Goal: Task Accomplishment & Management: Use online tool/utility

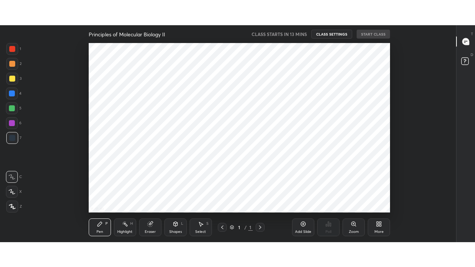
scroll to position [3, 0]
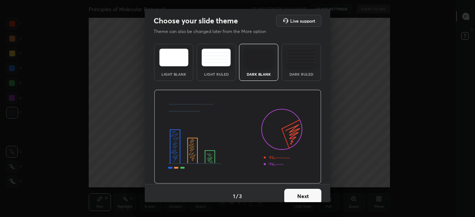
click at [305, 199] on button "Next" at bounding box center [302, 196] width 37 height 15
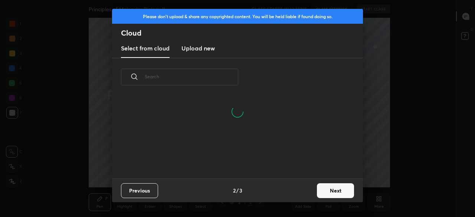
click at [330, 193] on button "Next" at bounding box center [335, 190] width 37 height 15
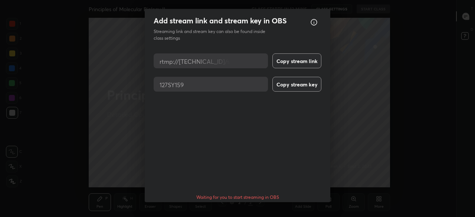
click at [275, 194] on div "Waiting for you to start streaming in OBS" at bounding box center [238, 197] width 168 height 6
click at [300, 211] on button "Done" at bounding box center [302, 218] width 37 height 15
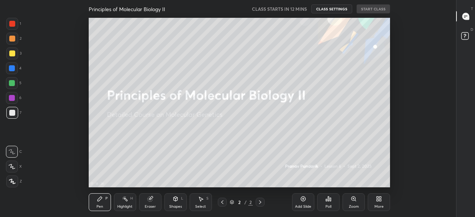
click at [383, 199] on div "More" at bounding box center [379, 202] width 22 height 18
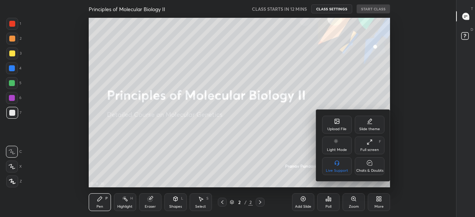
click at [371, 144] on icon at bounding box center [370, 142] width 6 height 6
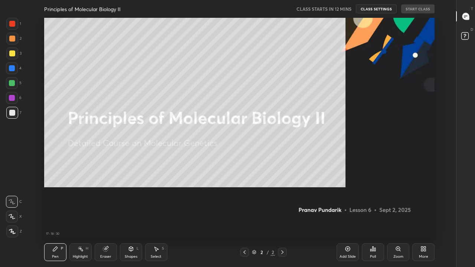
scroll to position [220, 431]
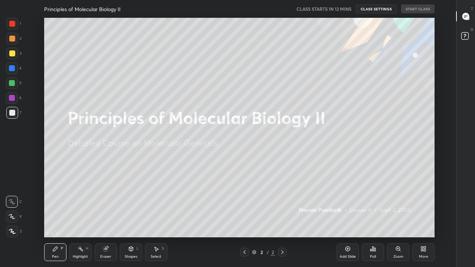
click at [427, 217] on div "More" at bounding box center [423, 252] width 22 height 18
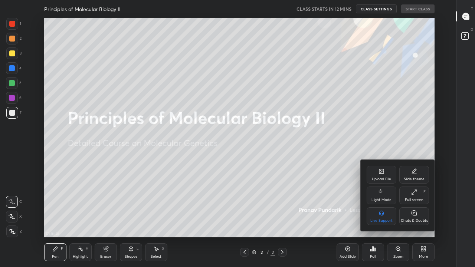
click at [419, 217] on div "Chats & Doubts" at bounding box center [414, 221] width 27 height 4
type textarea "x"
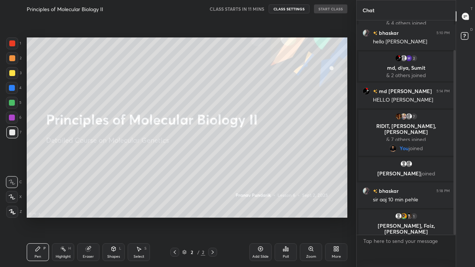
scroll to position [35, 0]
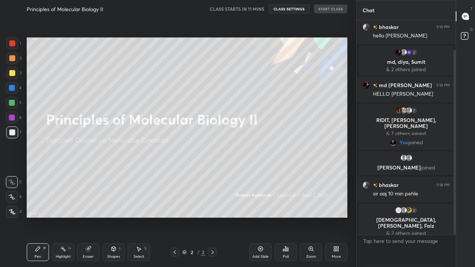
click at [336, 217] on icon at bounding box center [336, 249] width 6 height 6
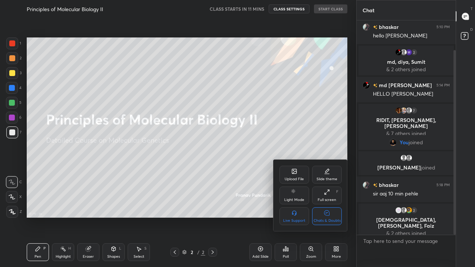
click at [291, 176] on div "Upload File" at bounding box center [294, 175] width 30 height 18
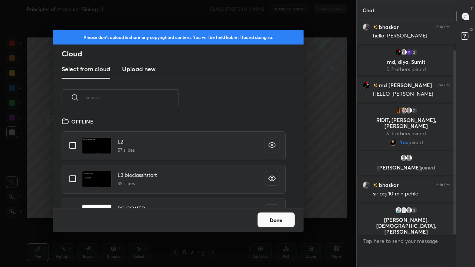
scroll to position [91, 238]
click at [158, 99] on input "text" at bounding box center [132, 98] width 94 height 32
click at [157, 99] on input "text" at bounding box center [132, 98] width 94 height 32
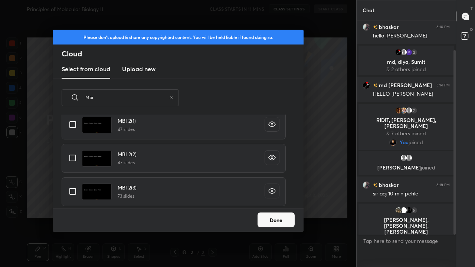
scroll to position [136, 0]
type input "Mbi"
click at [73, 191] on input "grid" at bounding box center [73, 191] width 16 height 16
checkbox input "true"
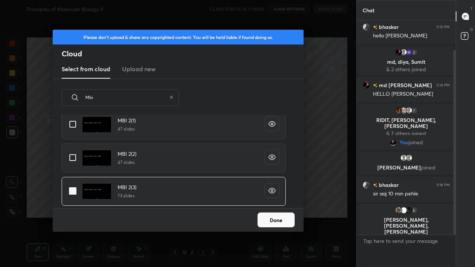
click at [269, 217] on button "Done" at bounding box center [276, 220] width 37 height 15
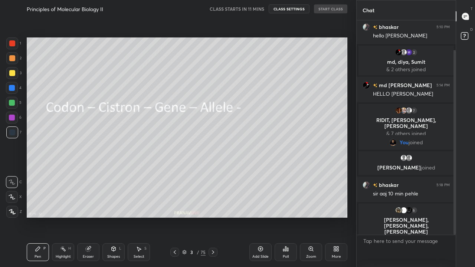
click at [174, 217] on icon at bounding box center [175, 252] width 6 height 6
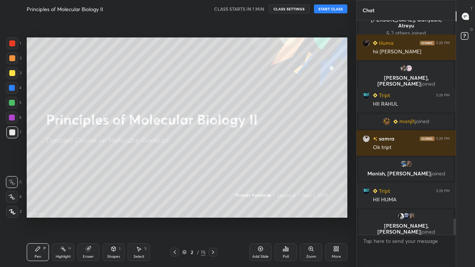
scroll to position [2602, 0]
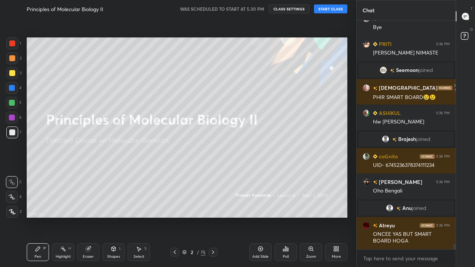
click at [324, 11] on button "START CLASS" at bounding box center [330, 8] width 33 height 9
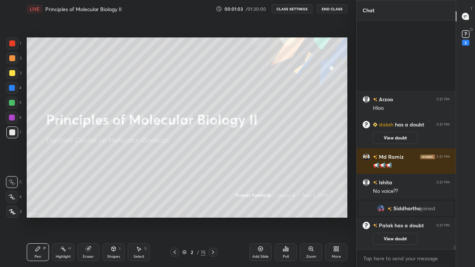
click at [254, 217] on div "Add Slide" at bounding box center [260, 252] width 22 height 18
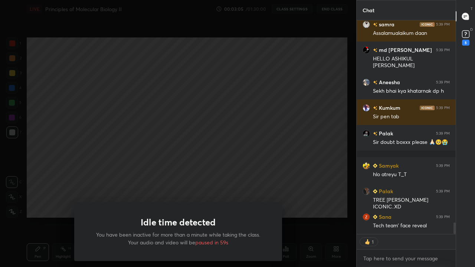
click at [207, 177] on div "Idle time detected You have been inactive for more than a minute while taking t…" at bounding box center [178, 133] width 356 height 267
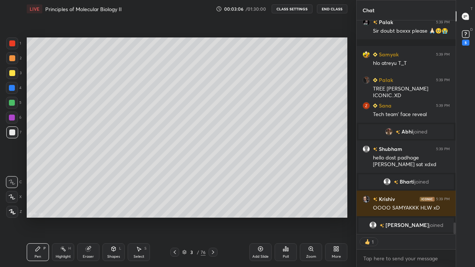
click at [258, 217] on div "Add Slide" at bounding box center [260, 252] width 22 height 18
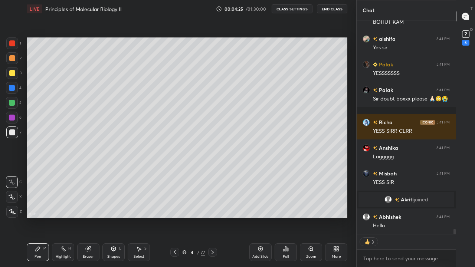
click at [262, 217] on icon at bounding box center [261, 249] width 6 height 6
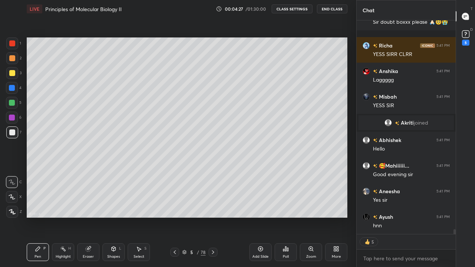
click at [39, 217] on icon at bounding box center [38, 249] width 6 height 6
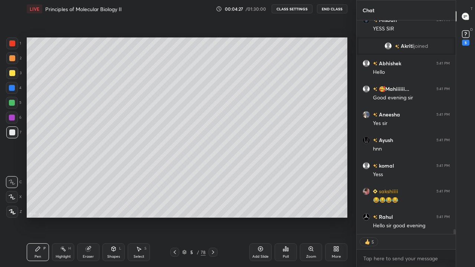
click at [14, 195] on icon at bounding box center [12, 196] width 7 height 5
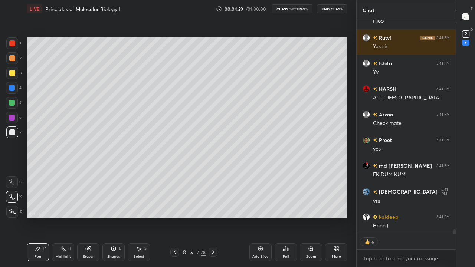
click at [14, 75] on div at bounding box center [12, 73] width 6 height 6
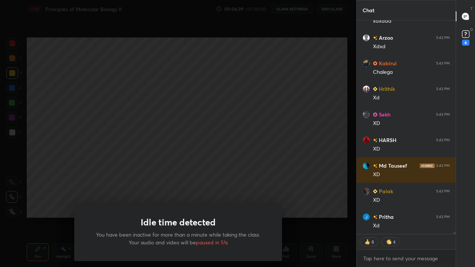
click at [263, 163] on div "Idle time detected You have been inactive for more than a minute while taking t…" at bounding box center [178, 133] width 356 height 267
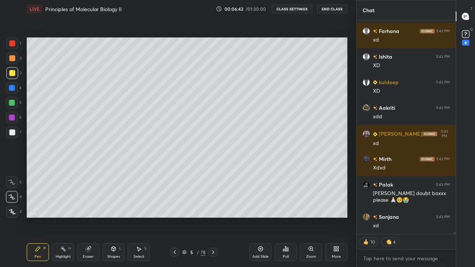
click at [14, 107] on div at bounding box center [12, 103] width 12 height 12
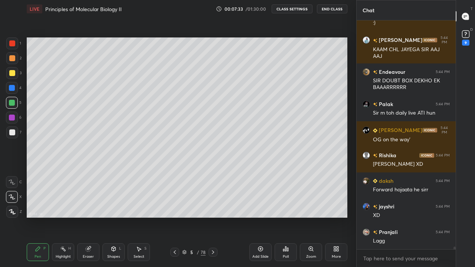
click at [261, 217] on div "Add Slide" at bounding box center [260, 257] width 16 height 4
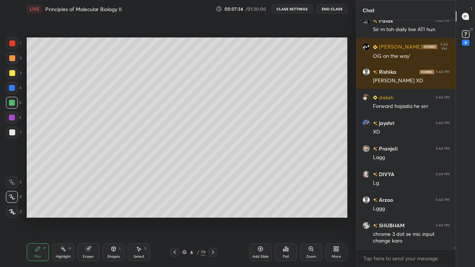
click at [14, 74] on div at bounding box center [12, 73] width 6 height 6
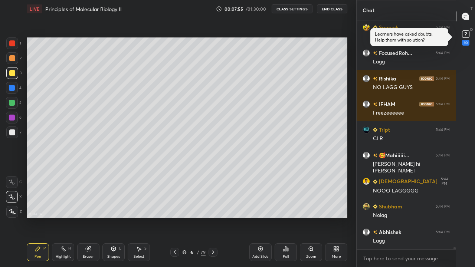
click at [297, 11] on button "CLASS SETTINGS" at bounding box center [292, 8] width 41 height 9
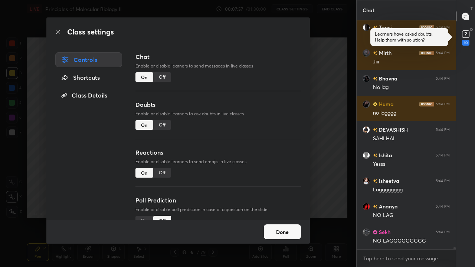
click at [162, 172] on div "Off" at bounding box center [162, 173] width 18 height 10
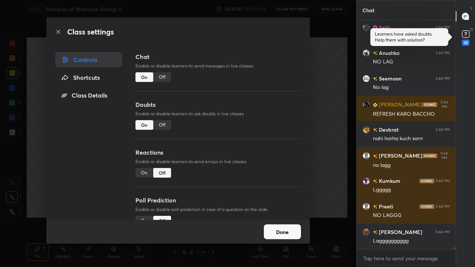
click at [166, 124] on div "Off" at bounding box center [162, 125] width 18 height 10
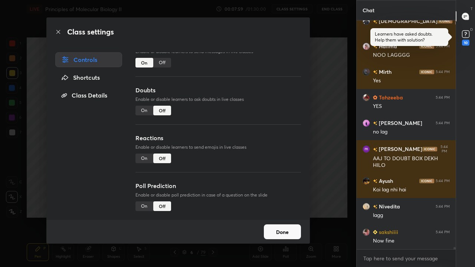
click at [278, 217] on button "Done" at bounding box center [282, 232] width 37 height 15
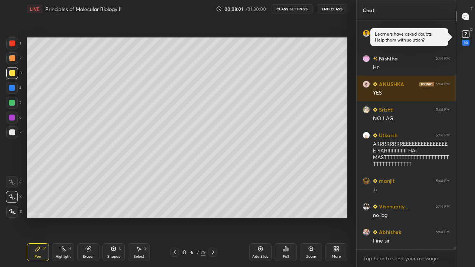
click at [258, 217] on icon at bounding box center [261, 249] width 6 height 6
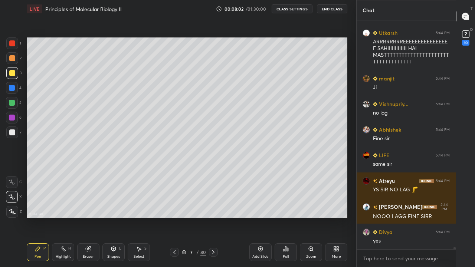
click at [17, 209] on div at bounding box center [12, 212] width 12 height 12
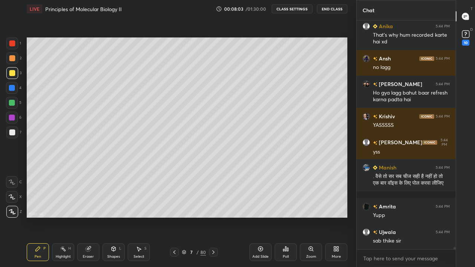
click at [13, 75] on div at bounding box center [12, 73] width 6 height 6
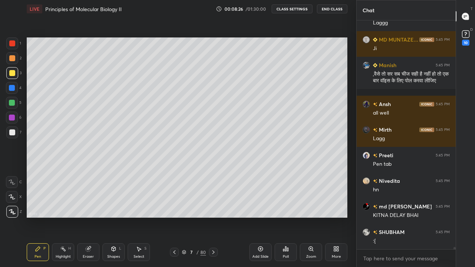
click at [16, 105] on div at bounding box center [12, 103] width 12 height 12
click at [16, 103] on div at bounding box center [12, 103] width 12 height 12
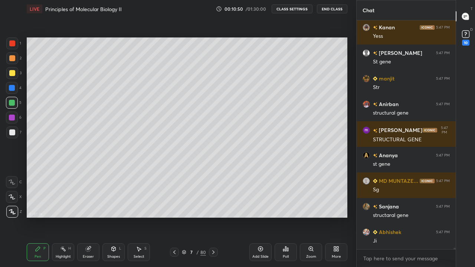
click at [258, 217] on icon at bounding box center [261, 249] width 6 height 6
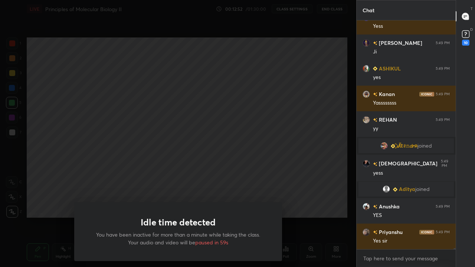
click at [276, 176] on div "Idle time detected You have been inactive for more than a minute while taking t…" at bounding box center [178, 133] width 356 height 267
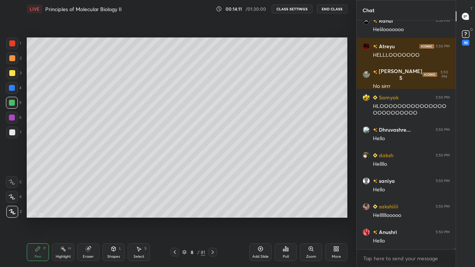
click at [339, 217] on div "More" at bounding box center [336, 252] width 22 height 18
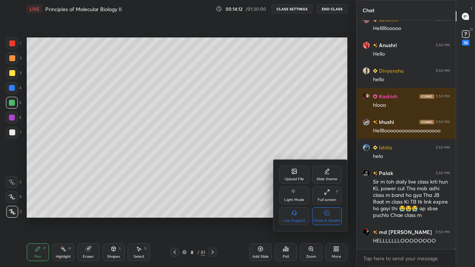
click at [328, 217] on div "Chats & Doubts" at bounding box center [327, 216] width 30 height 18
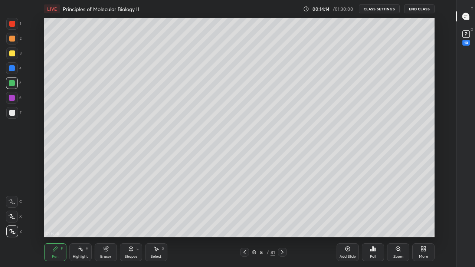
click at [347, 217] on div "Add Slide" at bounding box center [348, 257] width 16 height 4
click at [12, 54] on div at bounding box center [12, 53] width 6 height 6
click at [14, 88] on div at bounding box center [12, 83] width 12 height 12
click at [420, 217] on div "More" at bounding box center [423, 252] width 22 height 18
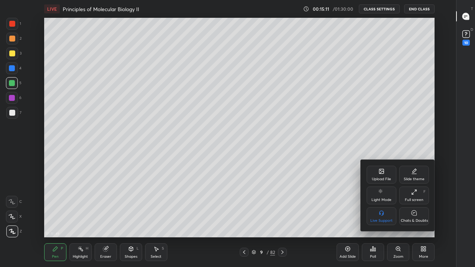
click at [407, 217] on div "Chats & Doubts" at bounding box center [414, 216] width 30 height 18
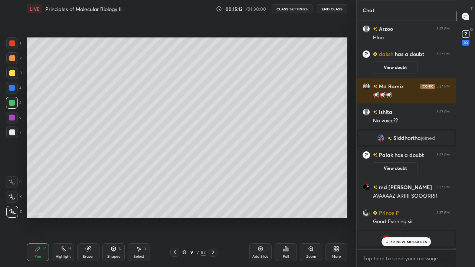
scroll to position [464, 0]
click at [389, 217] on div "60 NEW MESSAGES" at bounding box center [407, 242] width 50 height 9
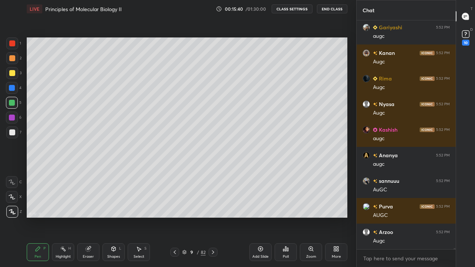
scroll to position [51821, 0]
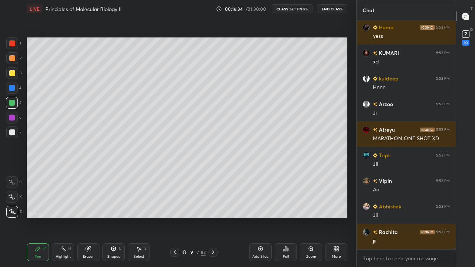
click at [262, 217] on icon at bounding box center [260, 249] width 5 height 5
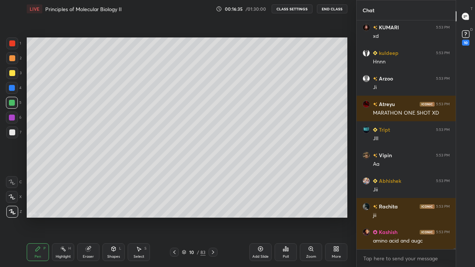
click at [337, 217] on icon at bounding box center [338, 250] width 2 height 2
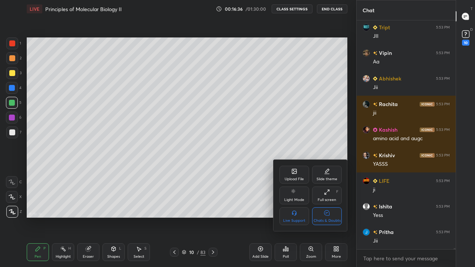
click at [331, 217] on div "Chats & Doubts" at bounding box center [327, 221] width 27 height 4
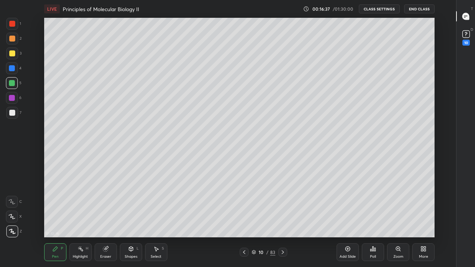
click at [12, 85] on div at bounding box center [12, 83] width 6 height 6
click at [423, 217] on div "More" at bounding box center [423, 252] width 22 height 18
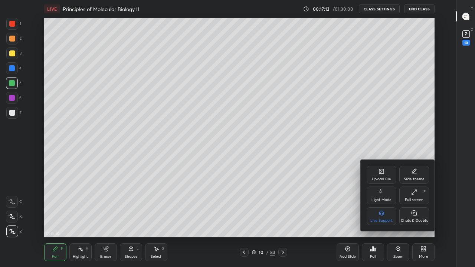
click at [410, 217] on div "Chats & Doubts" at bounding box center [414, 216] width 30 height 18
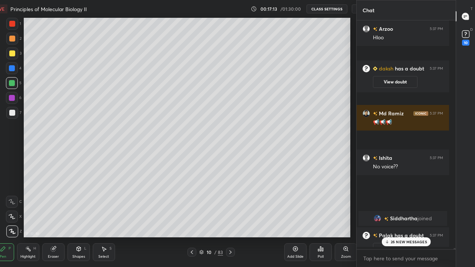
scroll to position [36892, 36705]
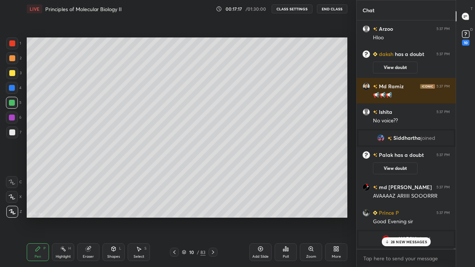
click at [392, 217] on div "28 NEW MESSAGES" at bounding box center [406, 242] width 49 height 9
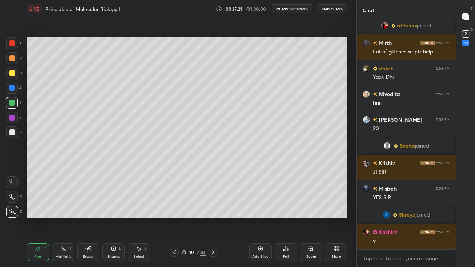
click at [12, 130] on div at bounding box center [12, 133] width 6 height 6
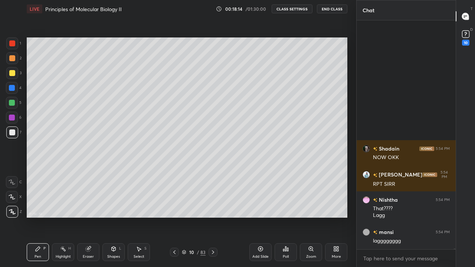
scroll to position [57751, 0]
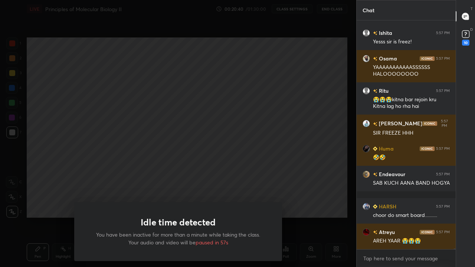
click at [175, 176] on div "Idle time detected You have been inactive for more than a minute while taking t…" at bounding box center [178, 133] width 356 height 267
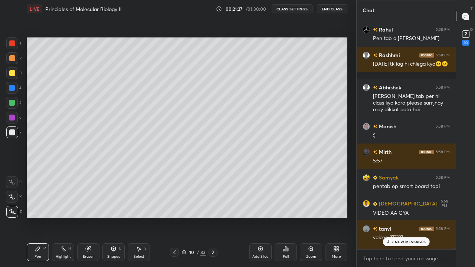
click at [389, 217] on icon at bounding box center [388, 242] width 5 height 4
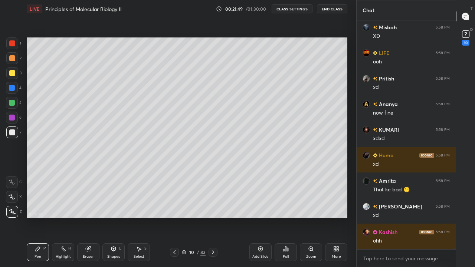
click at [88, 217] on div "Eraser" at bounding box center [88, 257] width 11 height 4
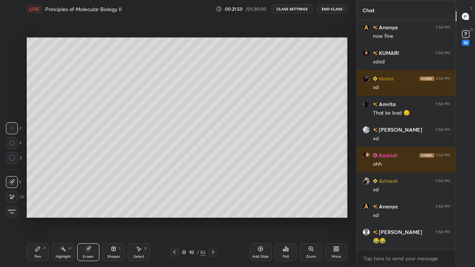
click at [13, 196] on icon at bounding box center [12, 197] width 6 height 6
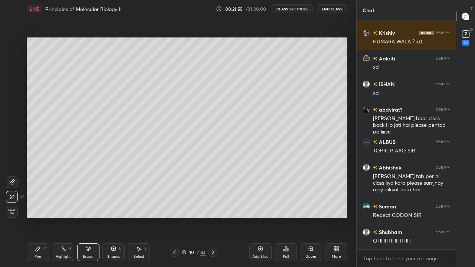
click at [29, 217] on div "Pen P" at bounding box center [38, 252] width 22 height 18
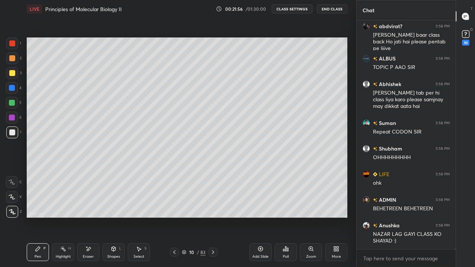
click at [15, 118] on div at bounding box center [12, 118] width 12 height 12
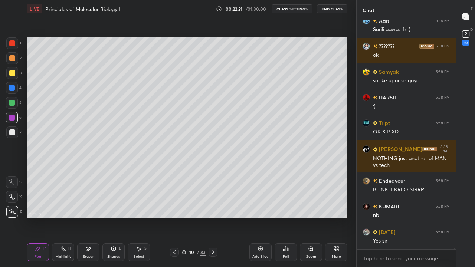
click at [12, 73] on div at bounding box center [12, 73] width 6 height 6
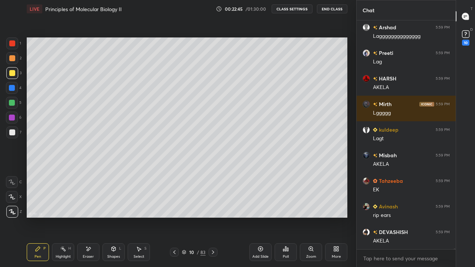
click at [12, 60] on div at bounding box center [12, 58] width 6 height 6
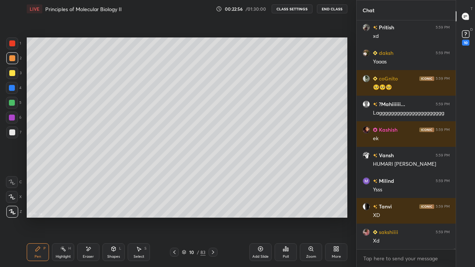
click at [342, 217] on div "More" at bounding box center [336, 252] width 22 height 18
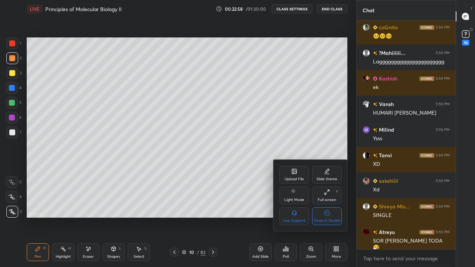
click at [330, 215] on div "Chats & Doubts" at bounding box center [327, 216] width 30 height 18
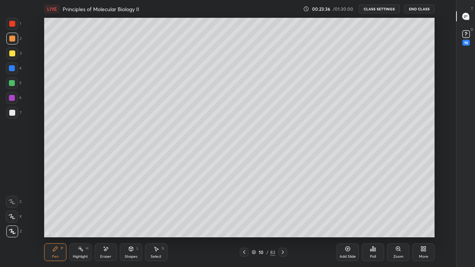
click at [425, 217] on icon at bounding box center [425, 250] width 2 height 2
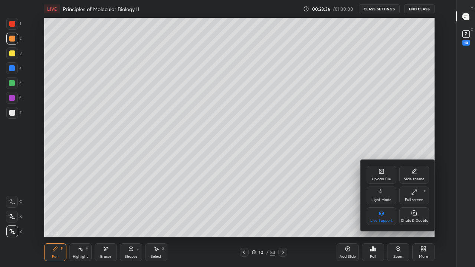
click at [414, 217] on div "Chats & Doubts" at bounding box center [414, 221] width 27 height 4
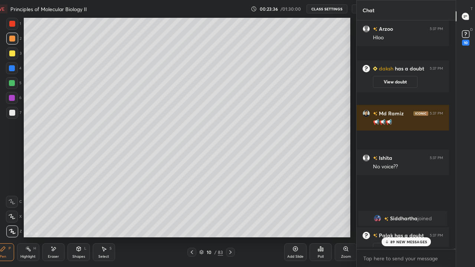
scroll to position [3, 3]
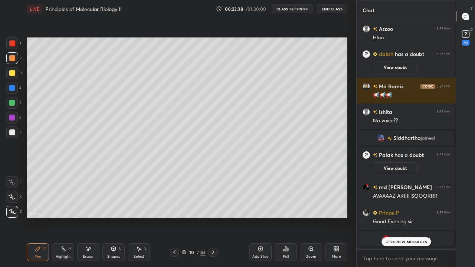
click at [387, 217] on icon at bounding box center [386, 242] width 5 height 4
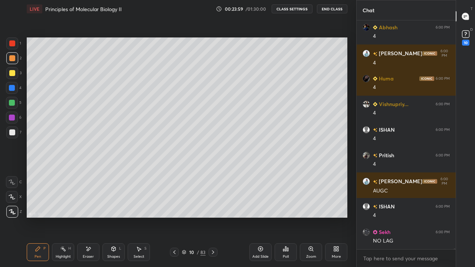
scroll to position [71720, 0]
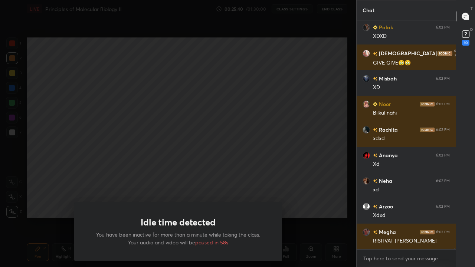
click at [241, 167] on div "Idle time detected You have been inactive for more than a minute while taking t…" at bounding box center [178, 133] width 356 height 267
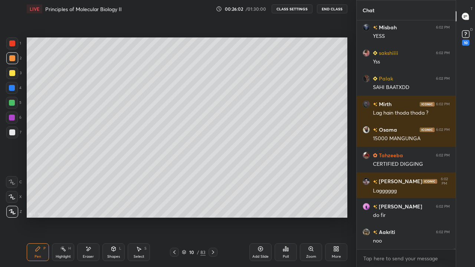
click at [259, 217] on icon at bounding box center [261, 249] width 6 height 6
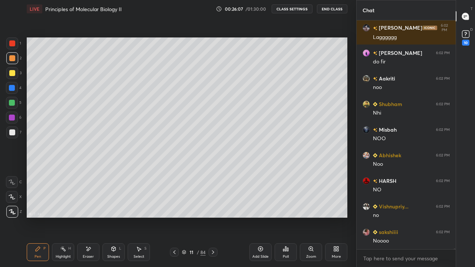
click at [11, 73] on div at bounding box center [12, 73] width 6 height 6
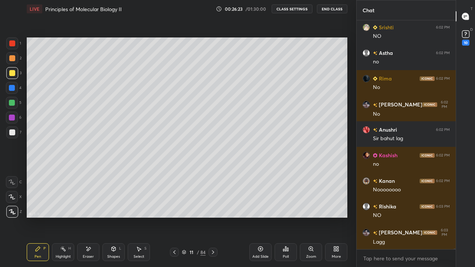
click at [12, 104] on div at bounding box center [12, 103] width 6 height 6
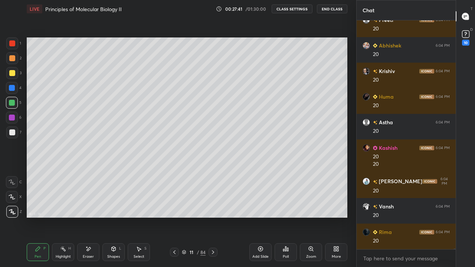
scroll to position [80155, 0]
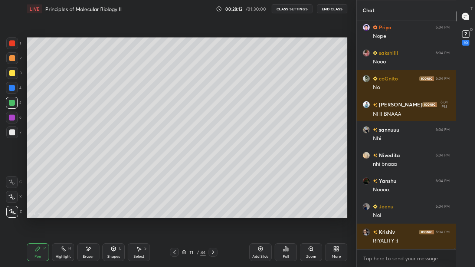
click at [258, 217] on icon at bounding box center [261, 249] width 6 height 6
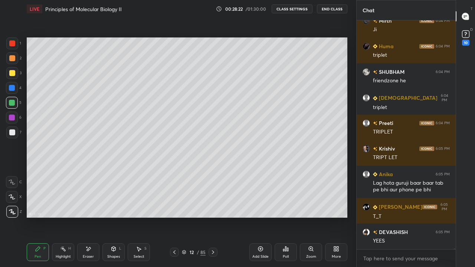
click at [13, 91] on div at bounding box center [12, 88] width 6 height 6
click at [16, 87] on div at bounding box center [12, 88] width 12 height 12
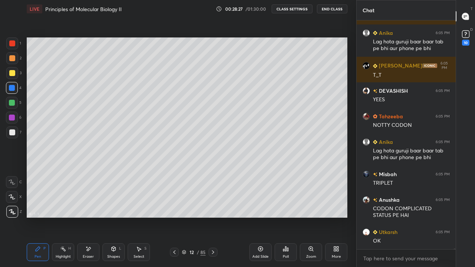
click at [15, 135] on div at bounding box center [12, 133] width 12 height 12
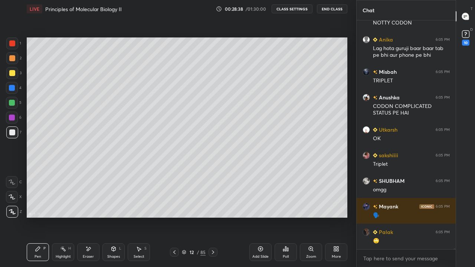
click at [98, 217] on div "18 : 5 : 15 Setting up your live class" at bounding box center [187, 128] width 327 height 220
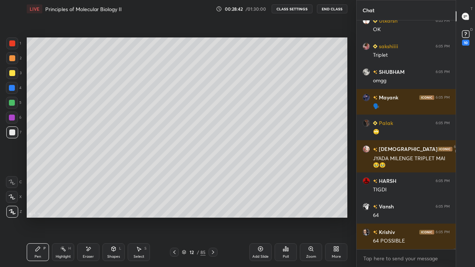
click at [174, 217] on icon at bounding box center [174, 252] width 6 height 6
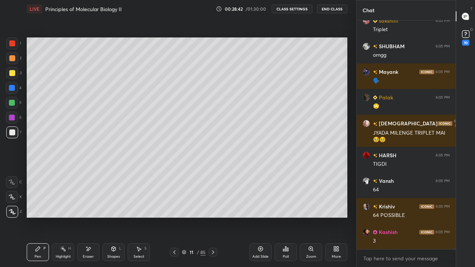
click at [174, 217] on icon at bounding box center [174, 252] width 6 height 6
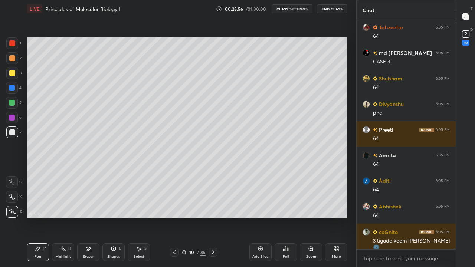
click at [214, 217] on icon at bounding box center [213, 252] width 6 height 6
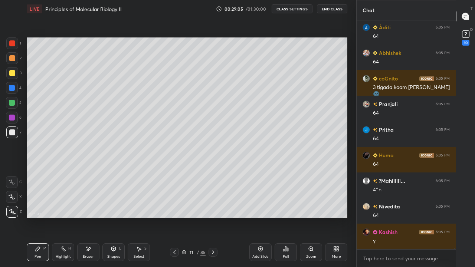
scroll to position [82895, 0]
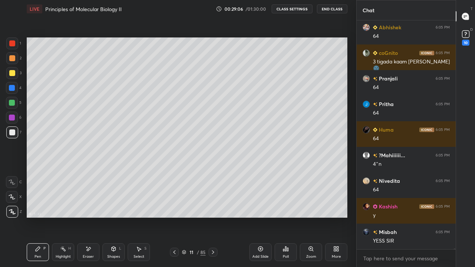
click at [213, 217] on icon at bounding box center [213, 252] width 6 height 6
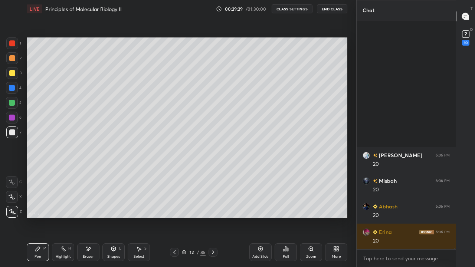
scroll to position [83670, 0]
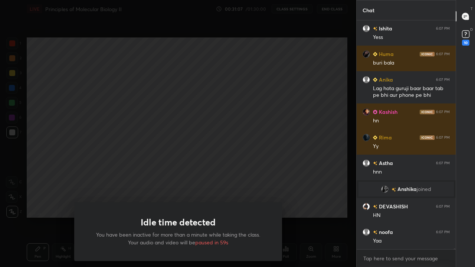
click at [187, 175] on div "Idle time detected You have been inactive for more than a minute while taking t…" at bounding box center [178, 133] width 356 height 267
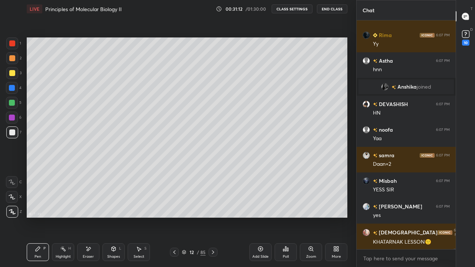
click at [263, 217] on div "Add Slide" at bounding box center [260, 252] width 22 height 18
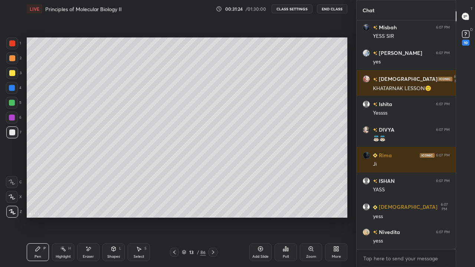
click at [16, 105] on div at bounding box center [12, 103] width 12 height 12
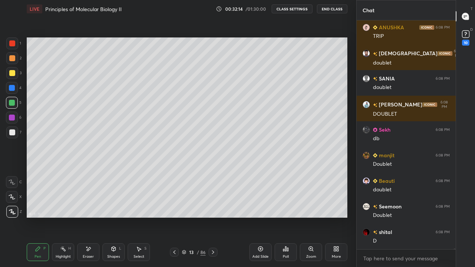
click at [13, 119] on div at bounding box center [12, 118] width 6 height 6
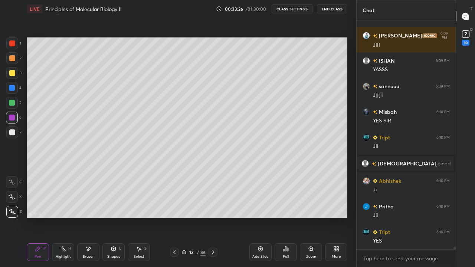
click at [260, 217] on div "Add Slide" at bounding box center [260, 252] width 22 height 18
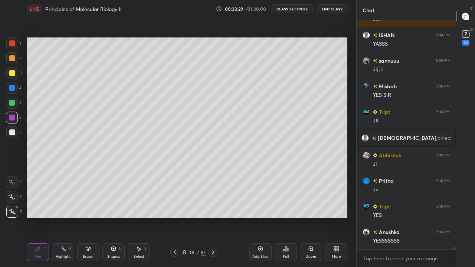
click at [11, 104] on div at bounding box center [12, 103] width 6 height 6
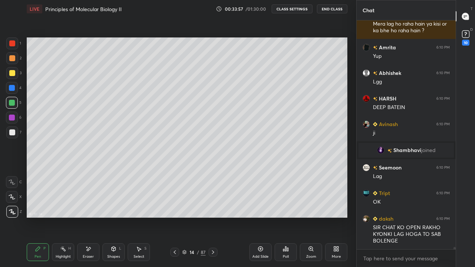
click at [333, 217] on div "More" at bounding box center [336, 252] width 22 height 18
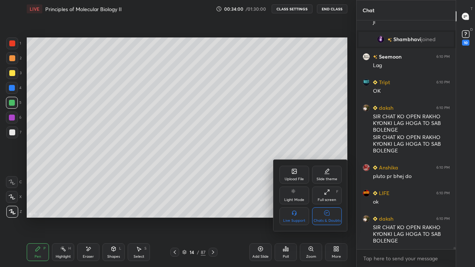
click at [328, 217] on div "Chats & Doubts" at bounding box center [327, 221] width 27 height 4
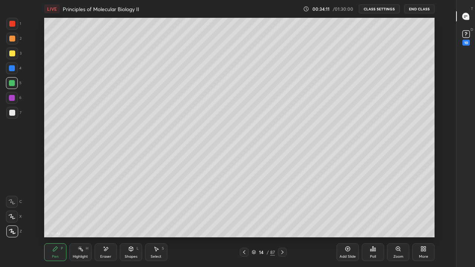
click at [82, 217] on div "Highlight H" at bounding box center [80, 252] width 22 height 18
click at [103, 217] on div "Eraser" at bounding box center [105, 257] width 11 height 4
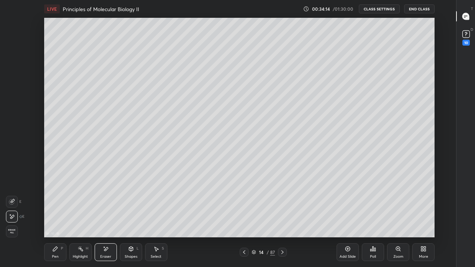
click at [55, 217] on icon at bounding box center [55, 249] width 4 height 4
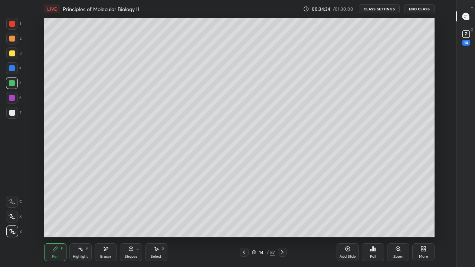
click at [13, 55] on div at bounding box center [12, 53] width 6 height 6
click at [79, 217] on div "Highlight H" at bounding box center [80, 252] width 22 height 18
click at [107, 217] on div "Eraser" at bounding box center [106, 252] width 22 height 18
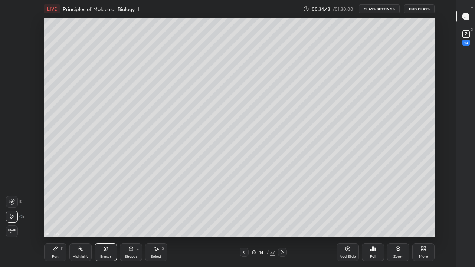
click at [49, 217] on div "Pen P" at bounding box center [55, 252] width 22 height 18
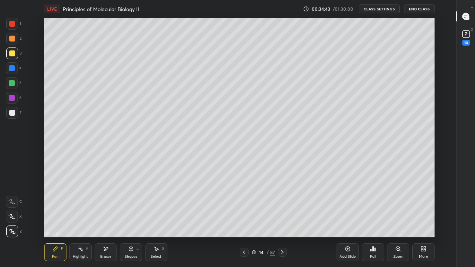
click at [56, 217] on icon at bounding box center [55, 249] width 6 height 6
click at [13, 86] on div at bounding box center [12, 83] width 12 height 12
click at [13, 58] on div at bounding box center [12, 54] width 12 height 12
click at [106, 217] on icon at bounding box center [106, 249] width 4 height 4
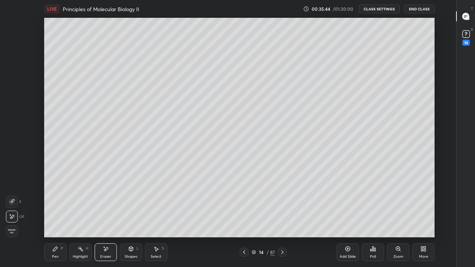
click at [50, 217] on div "Pen P" at bounding box center [55, 252] width 22 height 18
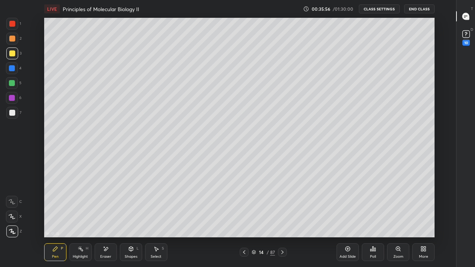
click at [419, 217] on div "More" at bounding box center [423, 252] width 22 height 18
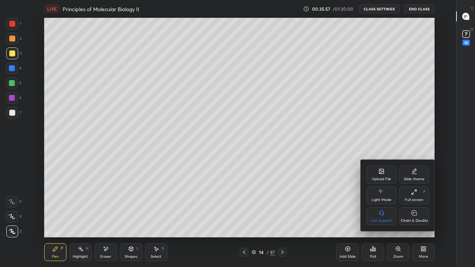
click at [413, 217] on div "Chats & Doubts" at bounding box center [414, 221] width 27 height 4
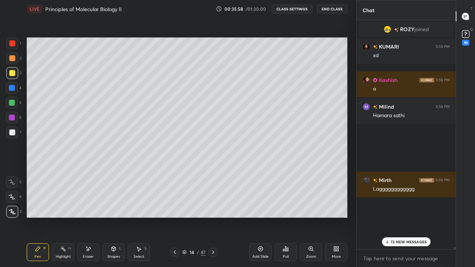
scroll to position [220, 327]
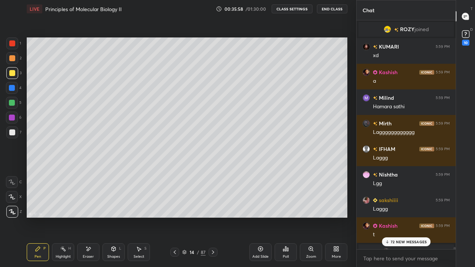
click at [387, 217] on icon at bounding box center [387, 241] width 0 height 3
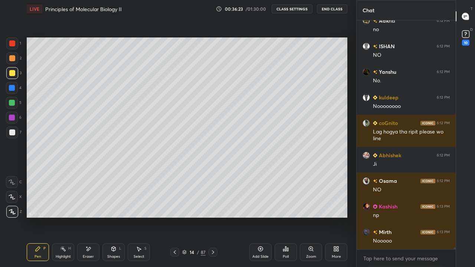
scroll to position [27065, 0]
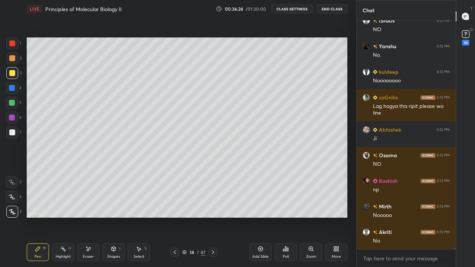
click at [9, 134] on div at bounding box center [12, 133] width 6 height 6
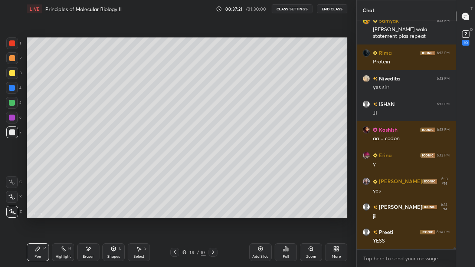
scroll to position [27789, 0]
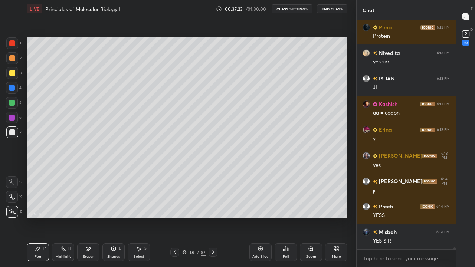
click at [14, 105] on div at bounding box center [12, 103] width 12 height 12
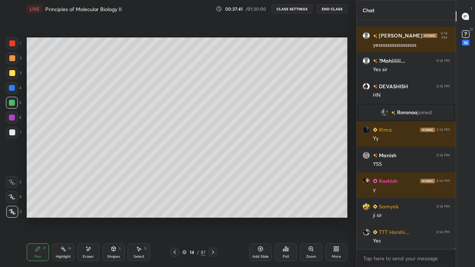
scroll to position [27880, 0]
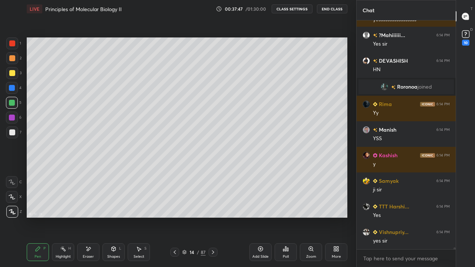
click at [84, 217] on div "Eraser" at bounding box center [88, 252] width 22 height 18
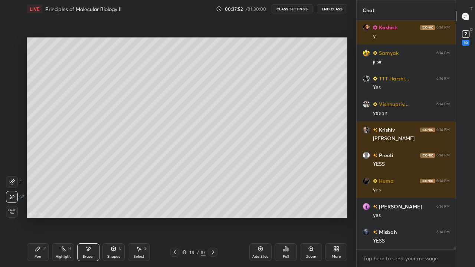
scroll to position [28034, 0]
click at [39, 217] on div "Pen" at bounding box center [38, 257] width 7 height 4
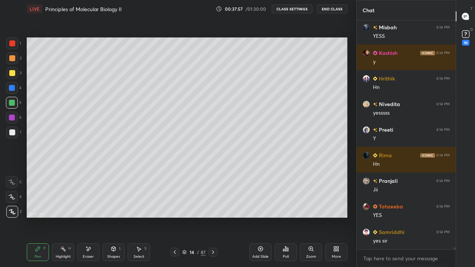
scroll to position [28290, 0]
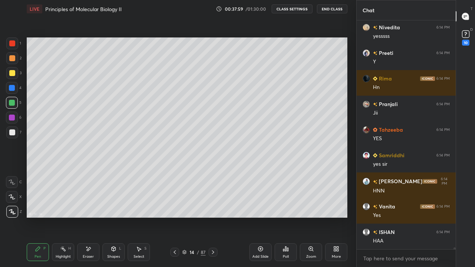
click at [135, 217] on div "Select S" at bounding box center [139, 252] width 22 height 18
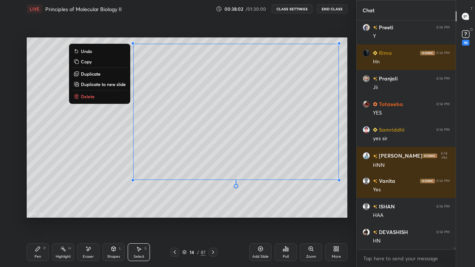
scroll to position [28341, 0]
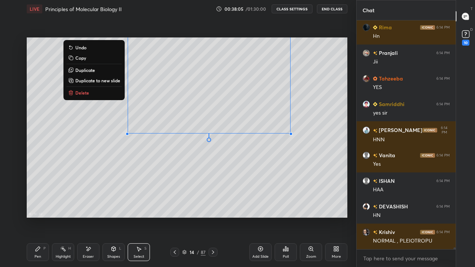
click at [42, 217] on div "Pen P" at bounding box center [38, 252] width 22 height 18
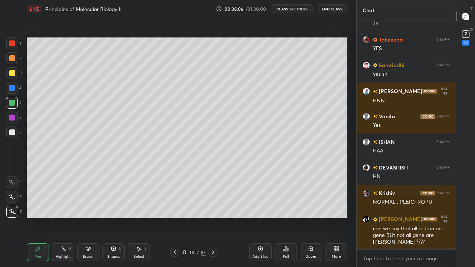
click at [10, 119] on div at bounding box center [12, 118] width 6 height 6
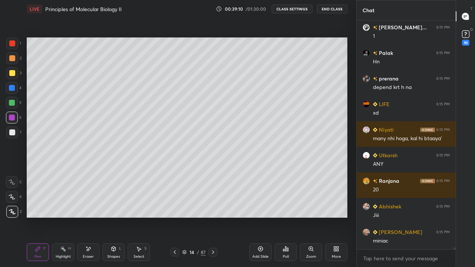
scroll to position [30438, 0]
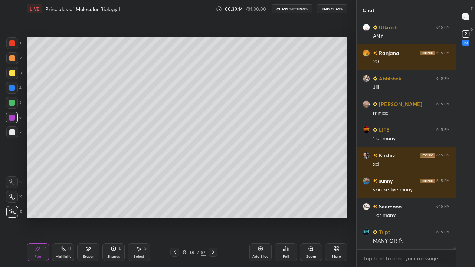
click at [13, 105] on div at bounding box center [12, 103] width 6 height 6
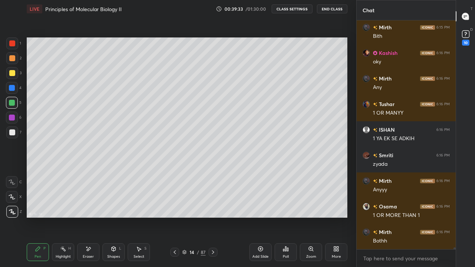
click at [141, 217] on div "Select S" at bounding box center [139, 252] width 22 height 18
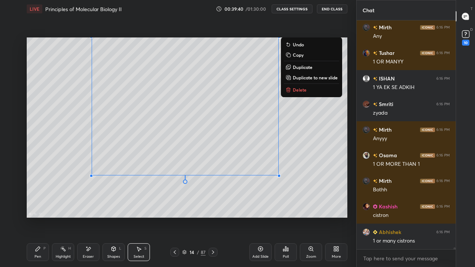
click at [42, 217] on div "Pen P" at bounding box center [38, 252] width 22 height 18
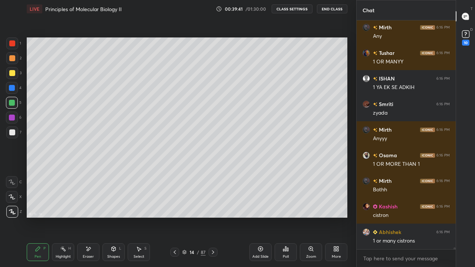
click at [14, 132] on div at bounding box center [12, 133] width 6 height 6
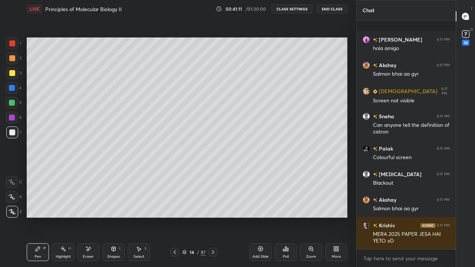
scroll to position [31926, 0]
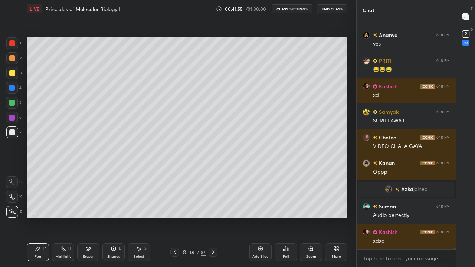
click at [336, 217] on icon at bounding box center [336, 249] width 6 height 6
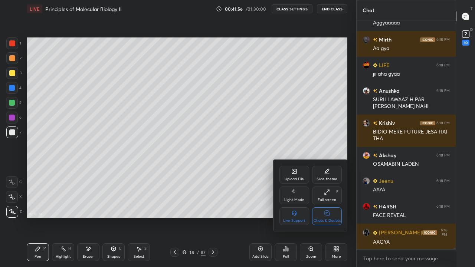
click at [319, 136] on div at bounding box center [237, 133] width 475 height 267
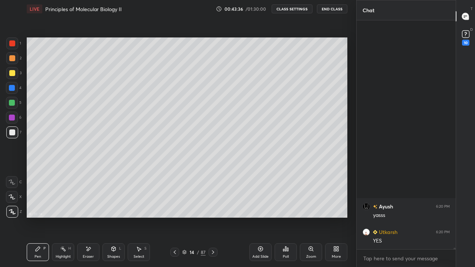
scroll to position [37605, 0]
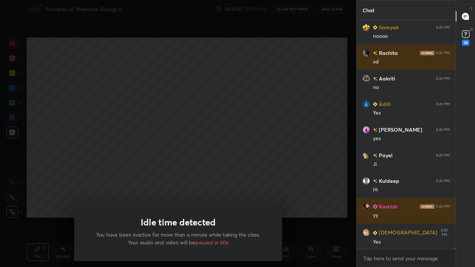
click at [239, 154] on div "Idle time detected You have been inactive for more than a minute while taking t…" at bounding box center [178, 133] width 356 height 267
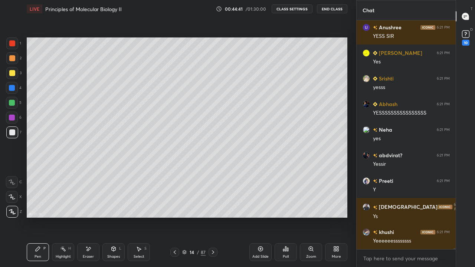
click at [339, 217] on icon at bounding box center [336, 249] width 6 height 6
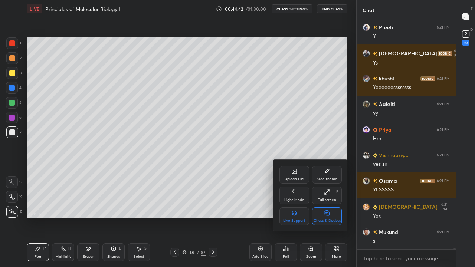
click at [260, 216] on div at bounding box center [237, 133] width 475 height 267
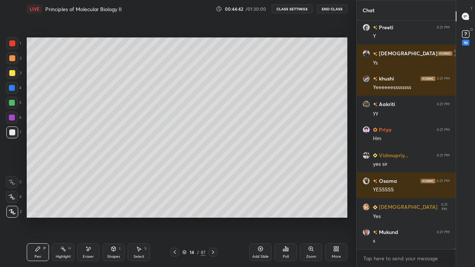
click at [261, 217] on icon at bounding box center [261, 249] width 6 height 6
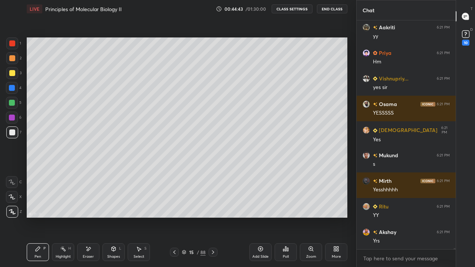
click at [11, 77] on div at bounding box center [12, 73] width 12 height 12
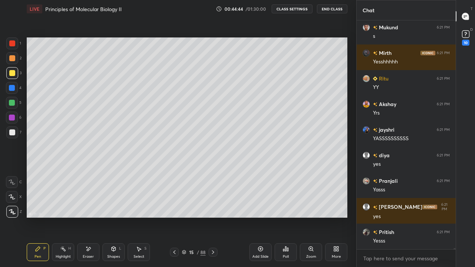
click at [186, 217] on icon at bounding box center [184, 252] width 4 height 4
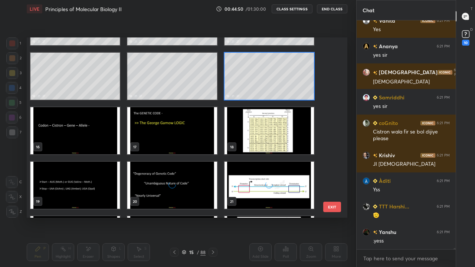
click at [274, 133] on img "grid" at bounding box center [269, 130] width 89 height 47
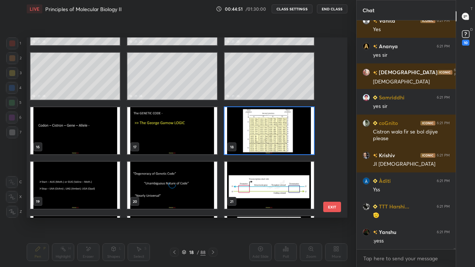
click at [277, 136] on img "grid" at bounding box center [269, 130] width 89 height 47
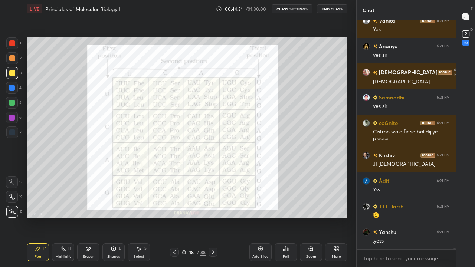
click at [277, 136] on img "grid" at bounding box center [269, 130] width 89 height 47
click at [276, 137] on img "grid" at bounding box center [269, 130] width 89 height 47
click at [273, 137] on img "grid" at bounding box center [269, 130] width 89 height 47
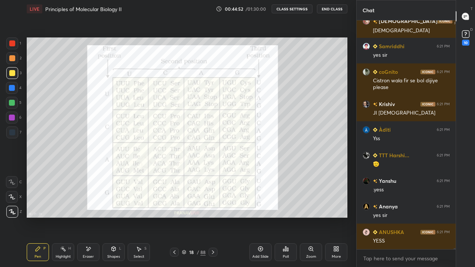
click at [14, 48] on div at bounding box center [12, 43] width 12 height 12
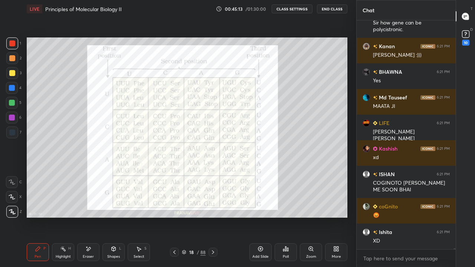
click at [174, 217] on icon at bounding box center [174, 253] width 2 height 4
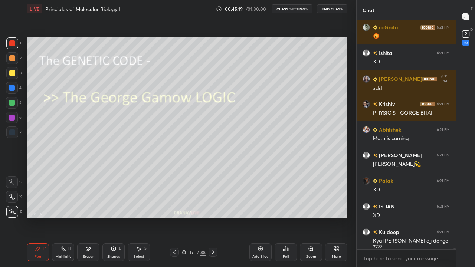
click at [214, 217] on icon at bounding box center [213, 252] width 6 height 6
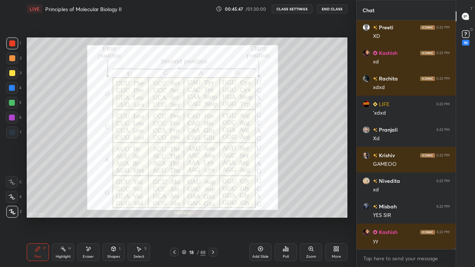
click at [13, 134] on div at bounding box center [12, 133] width 6 height 6
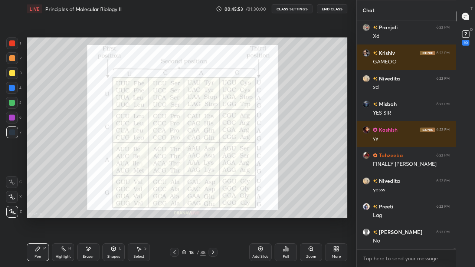
click at [12, 47] on div at bounding box center [12, 43] width 12 height 12
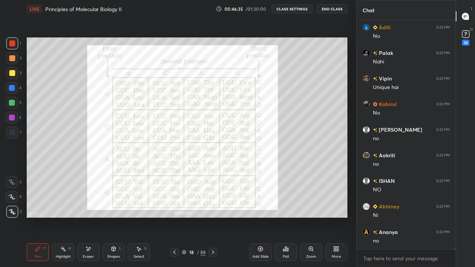
click at [84, 217] on div "Eraser" at bounding box center [88, 252] width 22 height 18
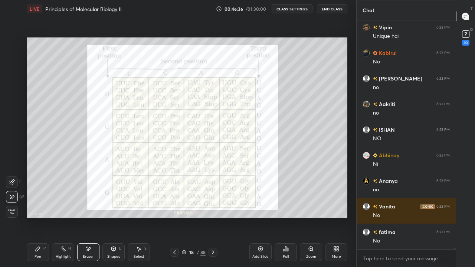
click at [11, 214] on span "Erase all" at bounding box center [11, 211] width 11 height 5
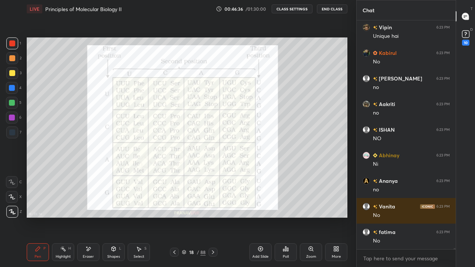
click at [37, 217] on div "Pen P" at bounding box center [38, 252] width 22 height 18
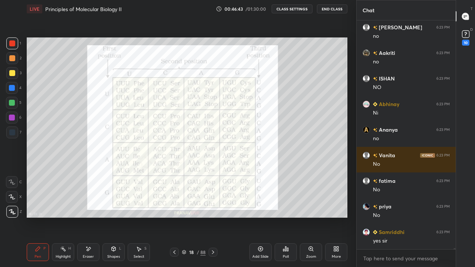
click at [12, 47] on div at bounding box center [12, 43] width 12 height 12
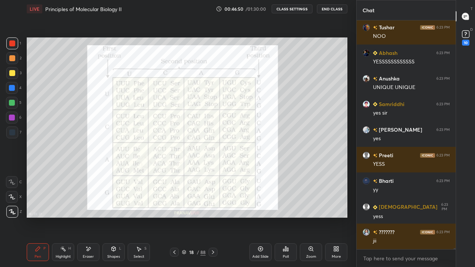
scroll to position [44192, 0]
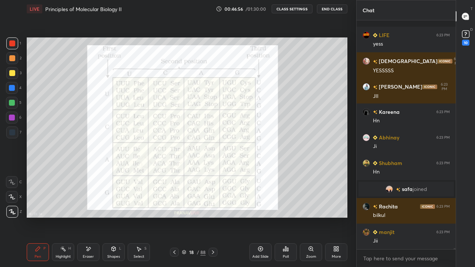
click at [259, 217] on icon at bounding box center [261, 249] width 6 height 6
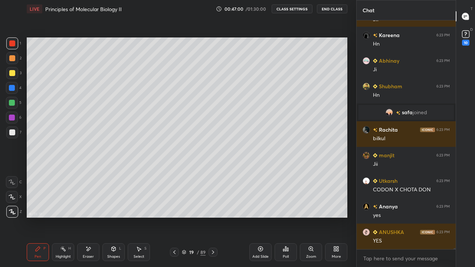
click at [13, 102] on div at bounding box center [12, 103] width 6 height 6
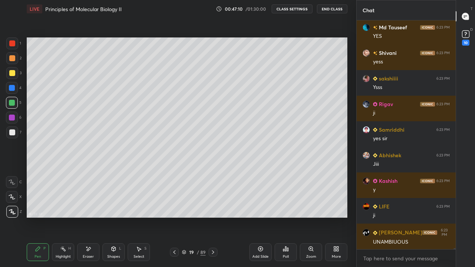
click at [66, 217] on div "Highlight H" at bounding box center [63, 252] width 22 height 18
click at [82, 217] on div "Eraser" at bounding box center [88, 252] width 22 height 18
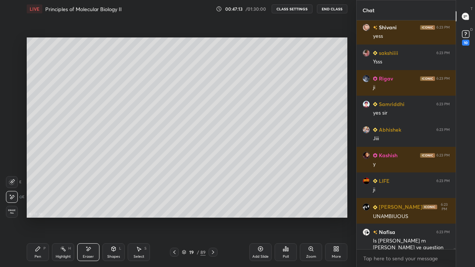
click at [35, 217] on div "Pen" at bounding box center [38, 257] width 7 height 4
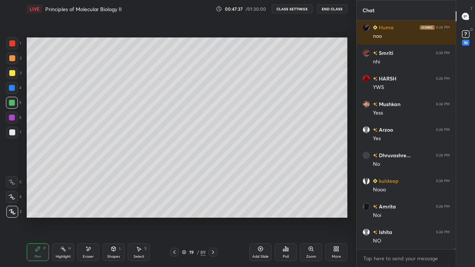
scroll to position [44894, 0]
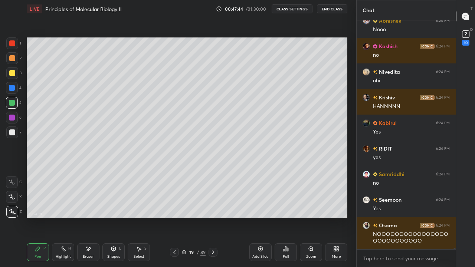
click at [11, 130] on div at bounding box center [12, 133] width 6 height 6
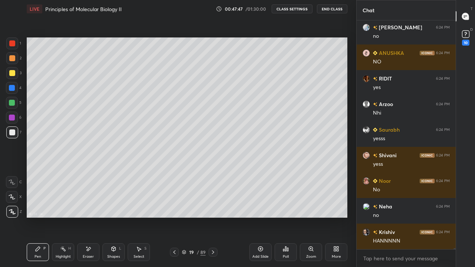
click at [173, 217] on icon at bounding box center [174, 252] width 6 height 6
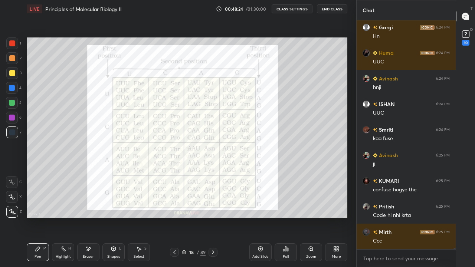
click at [213, 217] on icon at bounding box center [213, 252] width 6 height 6
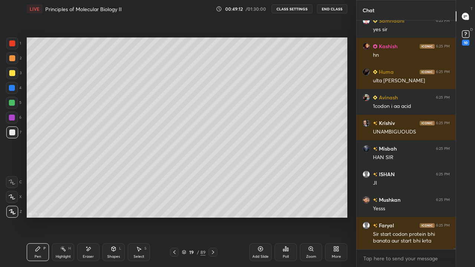
click at [336, 217] on div "More" at bounding box center [336, 252] width 22 height 18
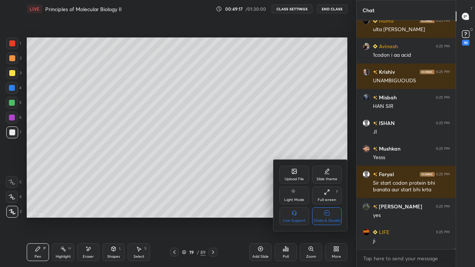
click at [332, 217] on div "Chats & Doubts" at bounding box center [327, 221] width 27 height 4
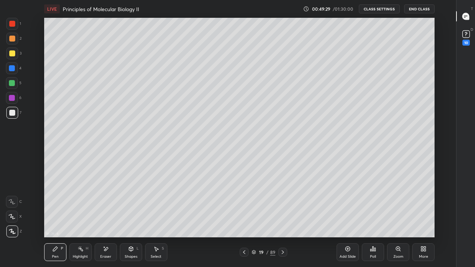
click at [244, 217] on icon at bounding box center [244, 252] width 6 height 6
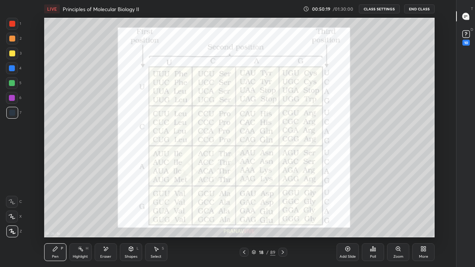
click at [422, 217] on div "More" at bounding box center [423, 257] width 9 height 4
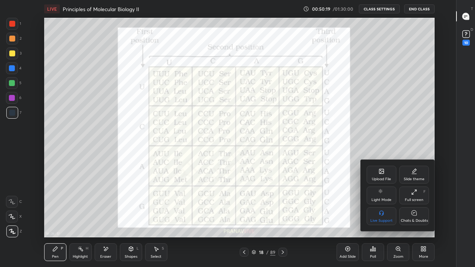
click at [410, 217] on div "Chats & Doubts" at bounding box center [414, 221] width 27 height 4
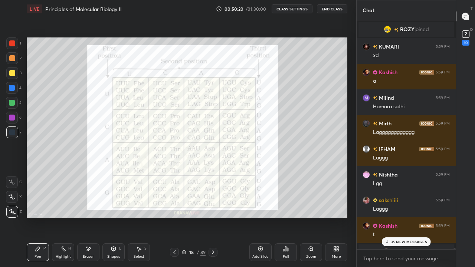
scroll to position [220, 327]
click at [394, 217] on p "35 NEW MESSAGES" at bounding box center [409, 242] width 36 height 4
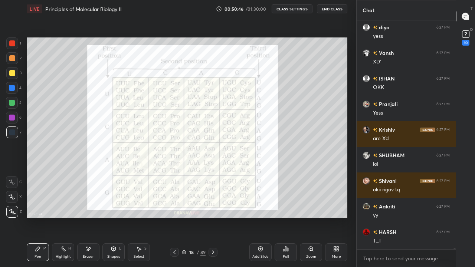
scroll to position [48694, 0]
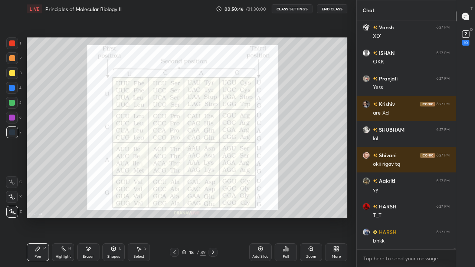
click at [66, 217] on div "Highlight" at bounding box center [63, 257] width 15 height 4
click at [86, 217] on icon at bounding box center [88, 249] width 6 height 6
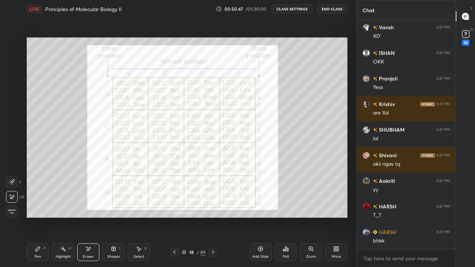
scroll to position [48719, 0]
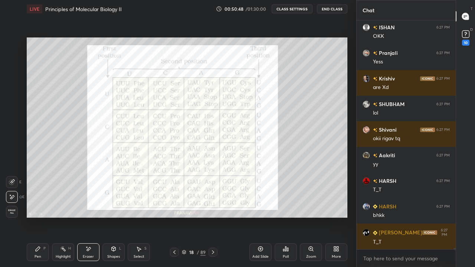
click at [11, 216] on div "Erase all" at bounding box center [12, 212] width 12 height 12
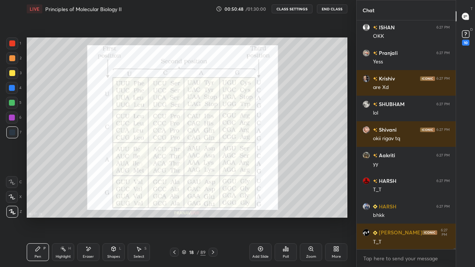
click at [45, 217] on div "Pen P" at bounding box center [38, 252] width 22 height 18
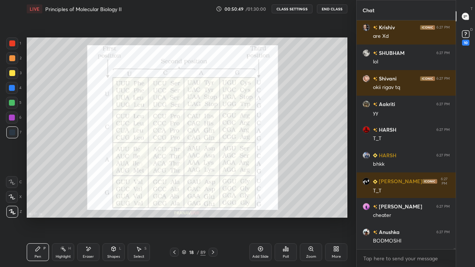
click at [13, 46] on div at bounding box center [12, 43] width 12 height 12
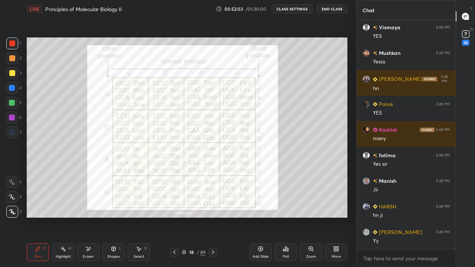
scroll to position [50192, 0]
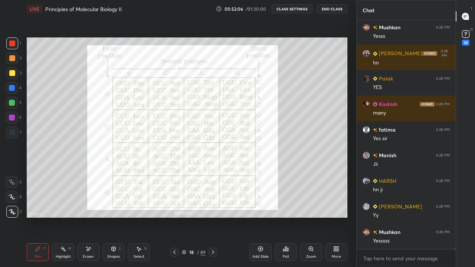
click at [262, 217] on icon at bounding box center [261, 249] width 6 height 6
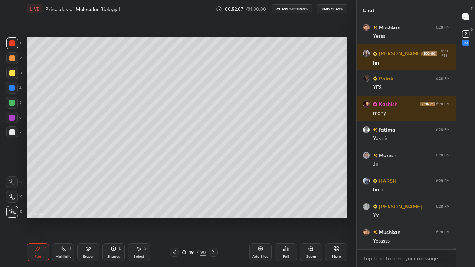
click at [10, 73] on div at bounding box center [12, 73] width 6 height 6
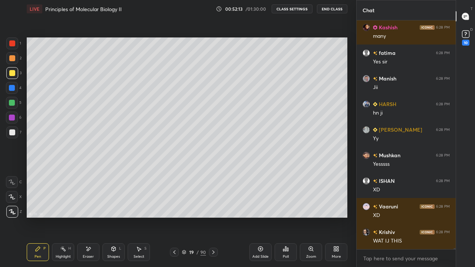
scroll to position [50313, 0]
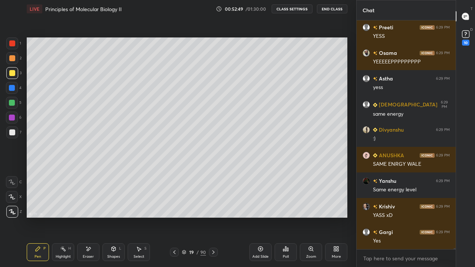
click at [175, 217] on div at bounding box center [174, 252] width 9 height 9
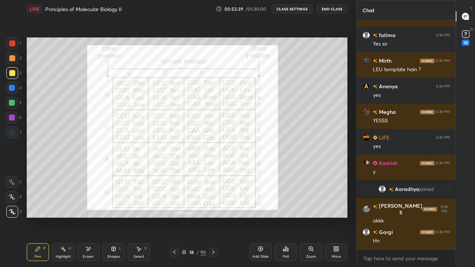
click at [86, 217] on div "Eraser" at bounding box center [88, 252] width 22 height 18
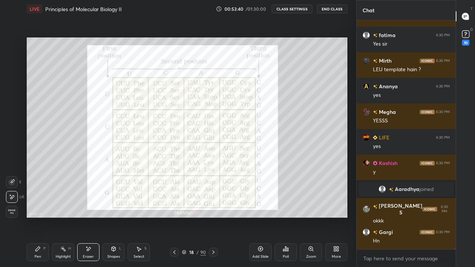
click at [10, 213] on span "Erase all" at bounding box center [11, 211] width 11 height 5
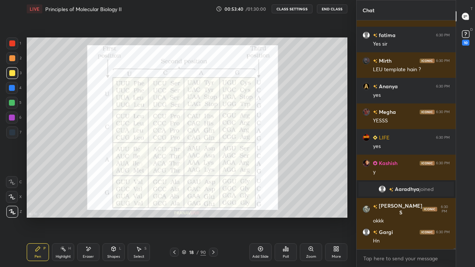
click at [38, 217] on div "Pen" at bounding box center [38, 257] width 7 height 4
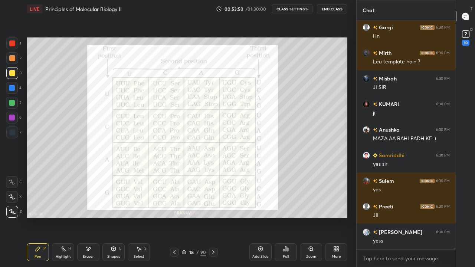
scroll to position [52298, 0]
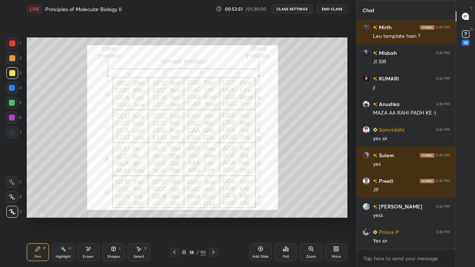
click at [12, 45] on div at bounding box center [12, 43] width 6 height 6
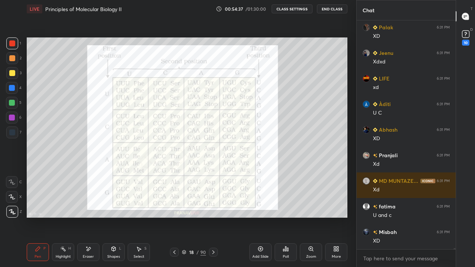
scroll to position [54680, 0]
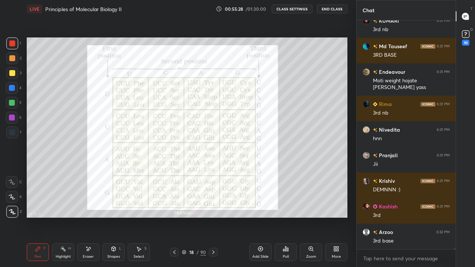
click at [87, 217] on div "Eraser" at bounding box center [88, 252] width 22 height 18
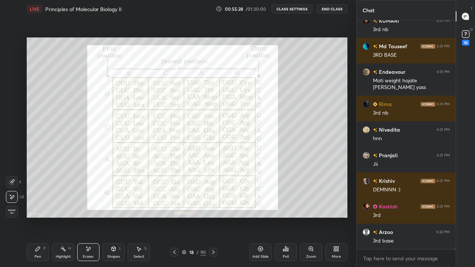
click at [11, 213] on span "Erase all" at bounding box center [11, 211] width 11 height 5
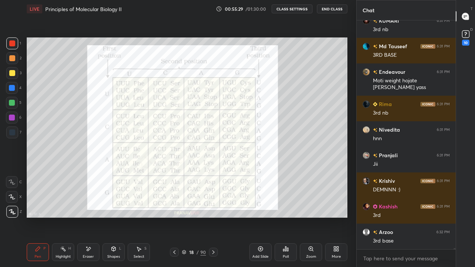
click at [35, 217] on div "Pen" at bounding box center [38, 257] width 7 height 4
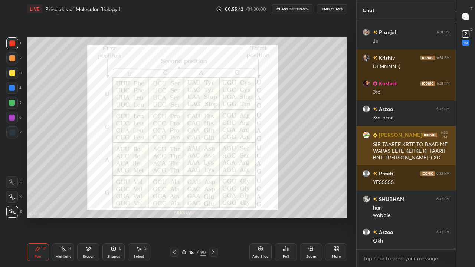
click at [391, 149] on div "SIR TAAREF KRTE TO BAAD ME WAPAS LETE KEHKE KI TAARIF BNTI [PERSON_NAME] :) XD" at bounding box center [411, 151] width 77 height 21
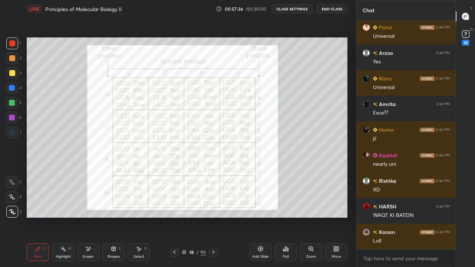
scroll to position [58430, 0]
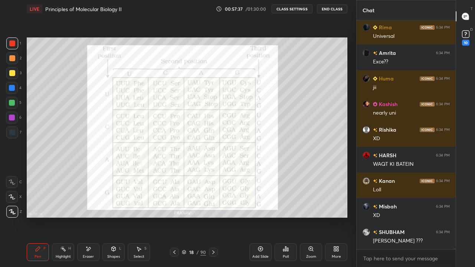
click at [173, 217] on icon at bounding box center [174, 252] width 6 height 6
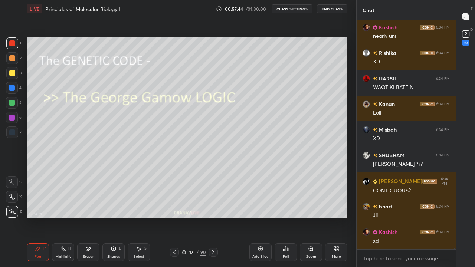
scroll to position [58533, 0]
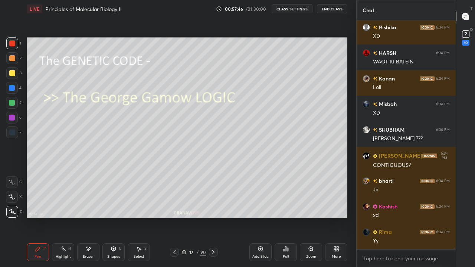
click at [265, 217] on div "Add Slide" at bounding box center [260, 252] width 22 height 18
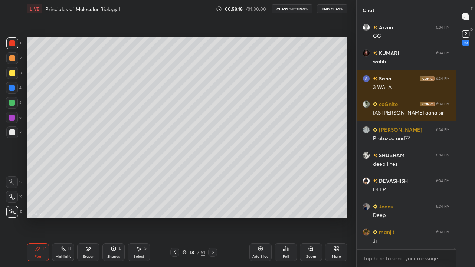
scroll to position [59077, 0]
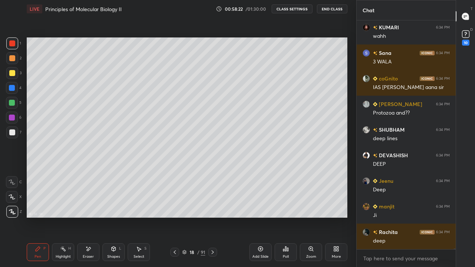
click at [262, 217] on icon at bounding box center [261, 249] width 6 height 6
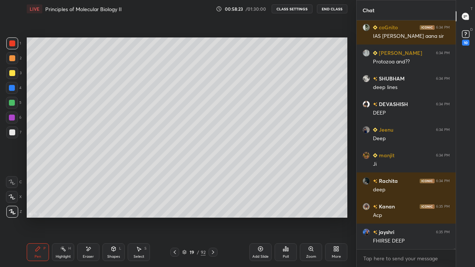
click at [14, 76] on div at bounding box center [12, 73] width 12 height 12
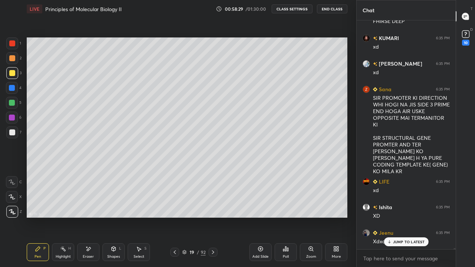
scroll to position [59340, 0]
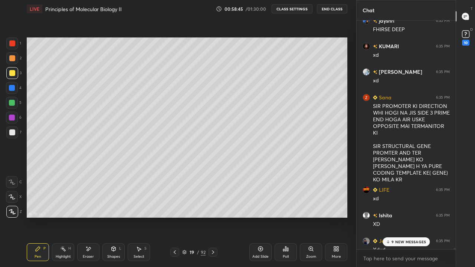
click at [389, 217] on icon at bounding box center [388, 242] width 2 height 1
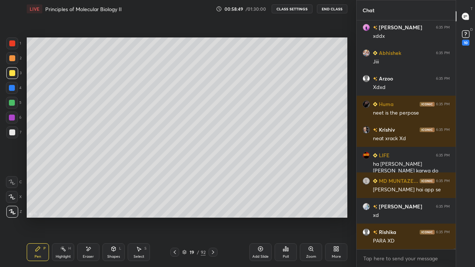
scroll to position [59682, 0]
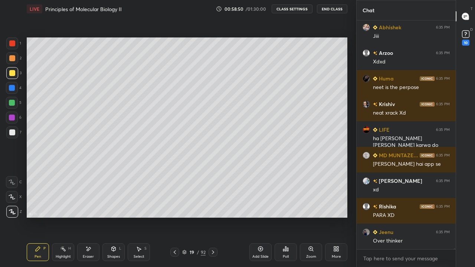
click at [86, 217] on icon at bounding box center [88, 249] width 6 height 6
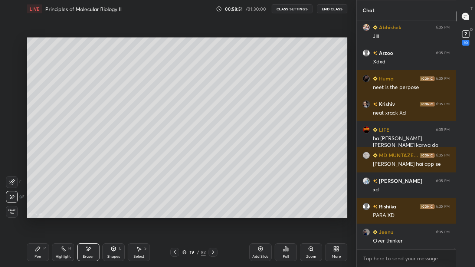
click at [10, 211] on span "Erase all" at bounding box center [11, 211] width 11 height 5
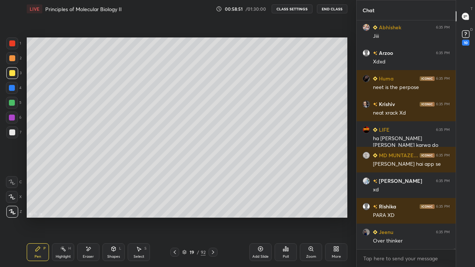
scroll to position [59707, 0]
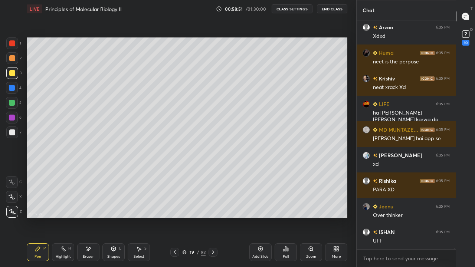
click at [37, 217] on icon at bounding box center [38, 249] width 6 height 6
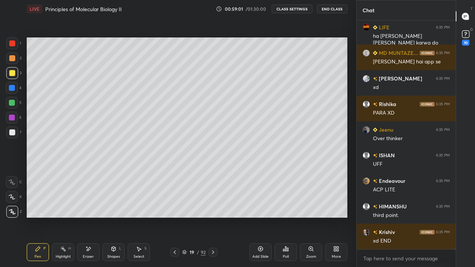
scroll to position [59828, 0]
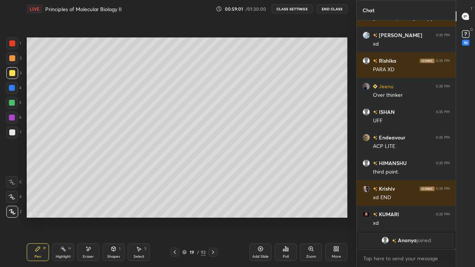
click at [335, 217] on icon at bounding box center [335, 250] width 2 height 2
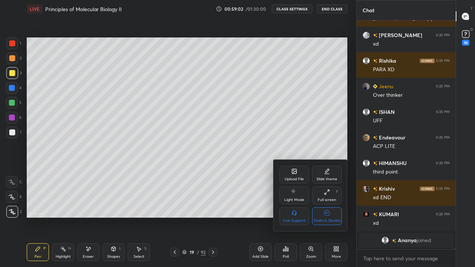
click at [328, 217] on div "Chats & Doubts" at bounding box center [327, 216] width 30 height 18
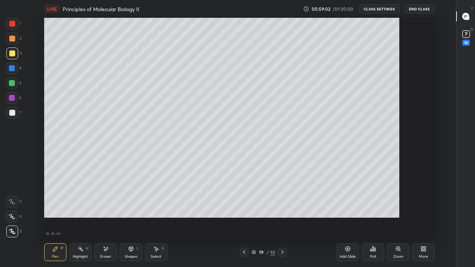
scroll to position [220, 430]
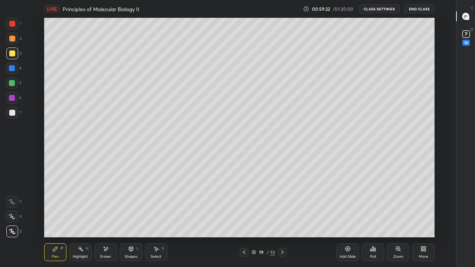
click at [15, 114] on div at bounding box center [12, 113] width 6 height 6
click at [14, 58] on div at bounding box center [12, 54] width 12 height 12
click at [103, 217] on icon at bounding box center [106, 249] width 6 height 6
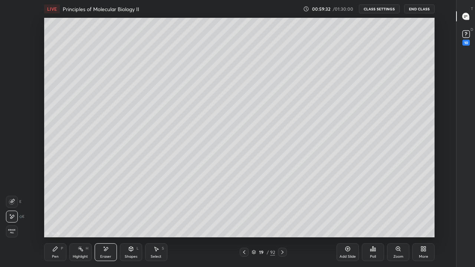
click at [55, 217] on div "Pen P" at bounding box center [55, 252] width 22 height 18
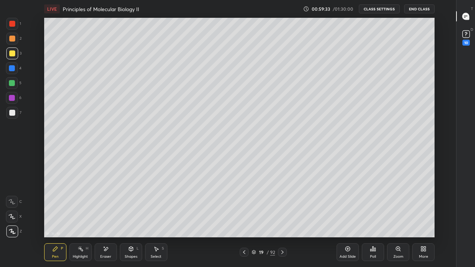
click at [12, 83] on div at bounding box center [12, 83] width 6 height 6
click at [14, 27] on div at bounding box center [12, 24] width 12 height 12
click at [13, 82] on div at bounding box center [12, 83] width 6 height 6
click at [17, 26] on div at bounding box center [12, 24] width 12 height 12
click at [14, 85] on div at bounding box center [12, 83] width 6 height 6
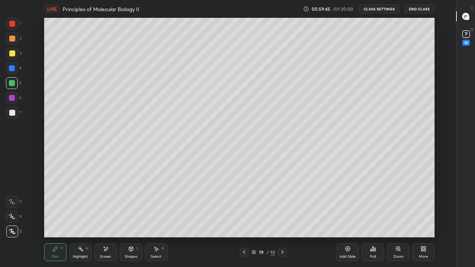
click at [16, 29] on div "1" at bounding box center [13, 24] width 15 height 12
click at [13, 117] on div at bounding box center [12, 113] width 12 height 12
click at [17, 198] on div at bounding box center [12, 202] width 12 height 12
click at [428, 217] on div "More" at bounding box center [423, 257] width 9 height 4
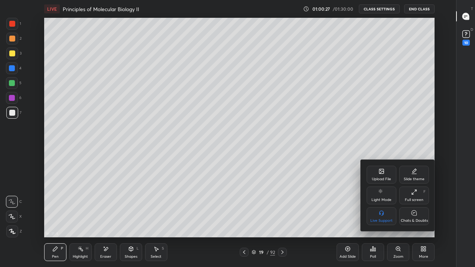
click at [414, 217] on div "Chats & Doubts" at bounding box center [414, 216] width 30 height 18
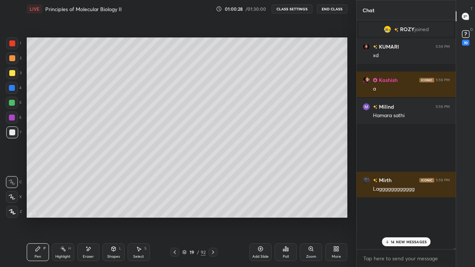
scroll to position [220, 327]
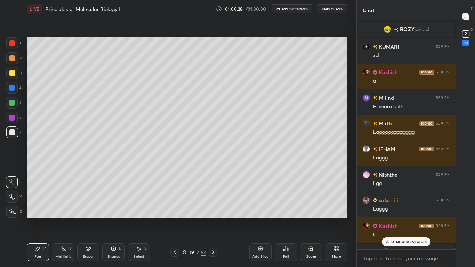
click at [399, 217] on p "14 NEW MESSAGES" at bounding box center [409, 242] width 36 height 4
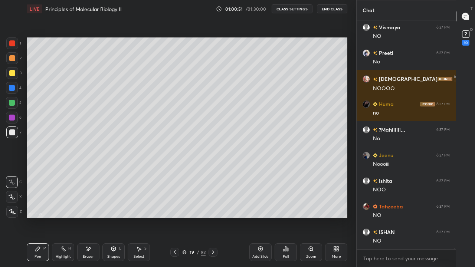
scroll to position [60237, 0]
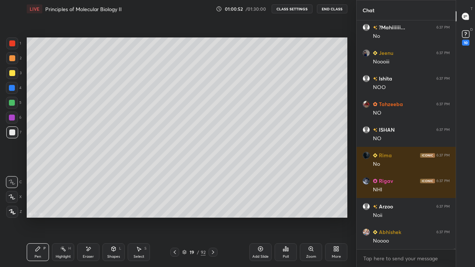
click at [14, 195] on icon at bounding box center [12, 196] width 7 height 5
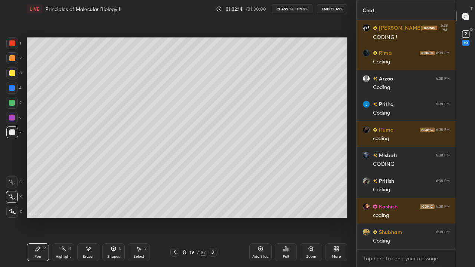
scroll to position [61421, 0]
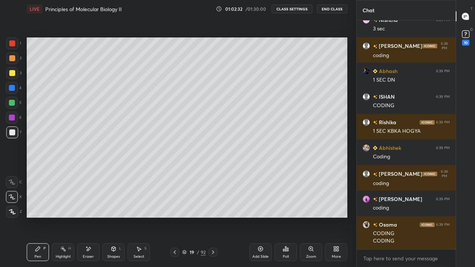
click at [338, 217] on icon at bounding box center [338, 250] width 2 height 2
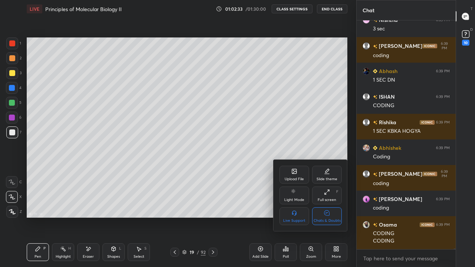
click at [329, 217] on div "Chats & Doubts" at bounding box center [327, 221] width 27 height 4
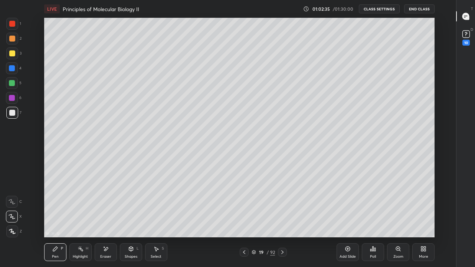
click at [151, 217] on div "Select S" at bounding box center [156, 252] width 22 height 18
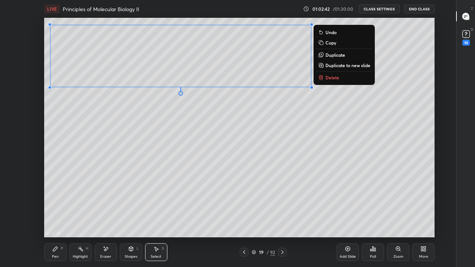
click at [56, 217] on div "Pen P" at bounding box center [55, 252] width 22 height 18
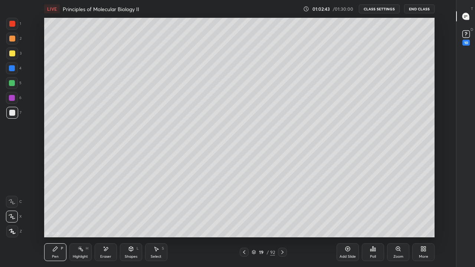
click at [12, 116] on div at bounding box center [12, 113] width 12 height 12
click at [14, 85] on div at bounding box center [12, 83] width 6 height 6
click at [11, 118] on div at bounding box center [12, 113] width 12 height 12
click at [10, 85] on div at bounding box center [12, 83] width 6 height 6
click at [14, 29] on div at bounding box center [12, 24] width 12 height 12
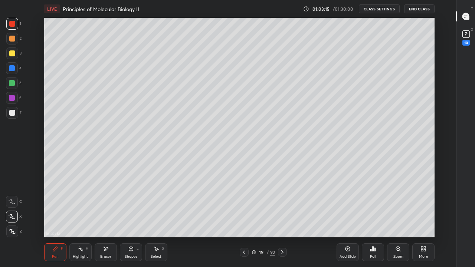
click at [14, 86] on div at bounding box center [12, 83] width 12 height 12
click at [15, 28] on div at bounding box center [12, 24] width 12 height 12
click at [14, 86] on div at bounding box center [12, 83] width 12 height 12
click at [17, 25] on div at bounding box center [12, 24] width 12 height 12
click at [12, 70] on div at bounding box center [12, 68] width 6 height 6
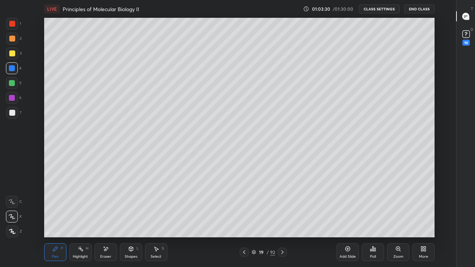
click at [12, 118] on div at bounding box center [12, 113] width 12 height 12
click at [13, 118] on div at bounding box center [12, 113] width 12 height 12
click at [17, 84] on div at bounding box center [12, 83] width 12 height 12
click at [14, 84] on div at bounding box center [12, 83] width 6 height 6
click at [14, 28] on div at bounding box center [12, 24] width 12 height 12
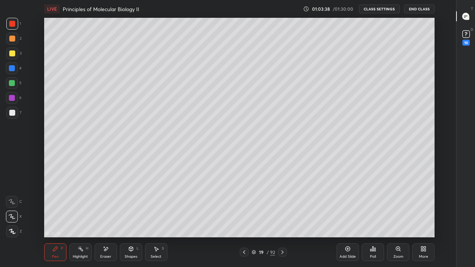
click at [16, 82] on div at bounding box center [12, 83] width 12 height 12
click at [18, 29] on div "1" at bounding box center [13, 24] width 15 height 12
click at [12, 86] on div at bounding box center [12, 83] width 12 height 12
click at [17, 27] on div at bounding box center [12, 24] width 12 height 12
click at [12, 73] on div at bounding box center [12, 68] width 12 height 12
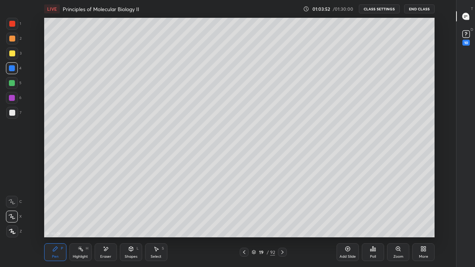
click at [15, 117] on div at bounding box center [12, 113] width 12 height 12
click at [11, 86] on div at bounding box center [12, 83] width 12 height 12
click at [90, 217] on div "Highlight H" at bounding box center [80, 252] width 22 height 18
click at [105, 217] on div "Eraser" at bounding box center [106, 252] width 22 height 18
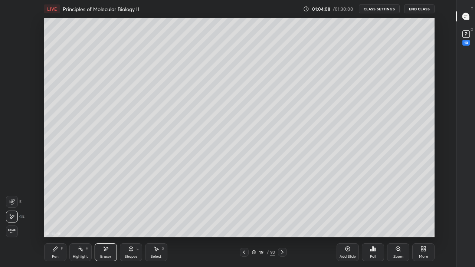
click at [161, 217] on div "Select S" at bounding box center [156, 252] width 22 height 18
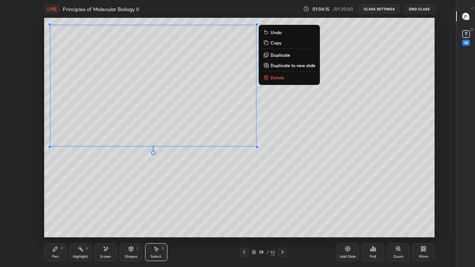
click at [40, 217] on div "LIVE Principles of Molecular Biology II 01:04:15 / 01:30:00 CLASS SETTINGS End …" at bounding box center [239, 133] width 431 height 267
click at [60, 217] on div "Pen P" at bounding box center [55, 252] width 22 height 18
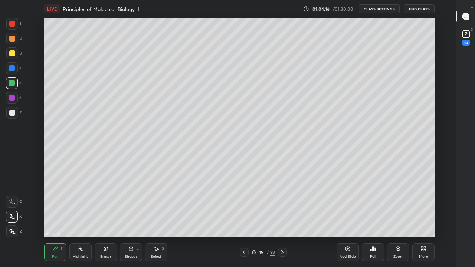
click at [16, 115] on div at bounding box center [12, 113] width 12 height 12
click at [15, 84] on div at bounding box center [12, 83] width 12 height 12
click at [16, 85] on div at bounding box center [12, 83] width 12 height 12
click at [421, 217] on div "More" at bounding box center [423, 252] width 22 height 18
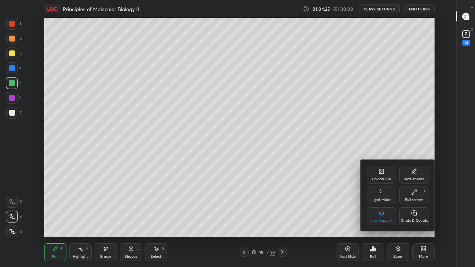
click at [417, 216] on icon at bounding box center [414, 213] width 6 height 8
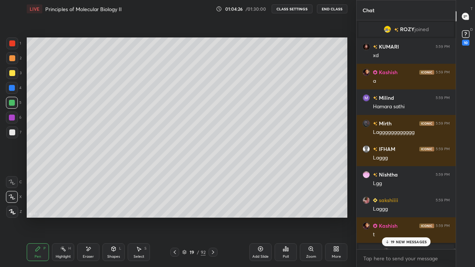
scroll to position [220, 327]
click at [422, 217] on p "19 NEW MESSAGES" at bounding box center [409, 242] width 36 height 4
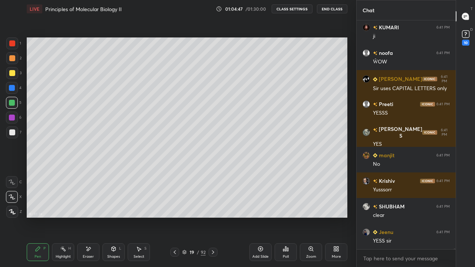
scroll to position [62603, 0]
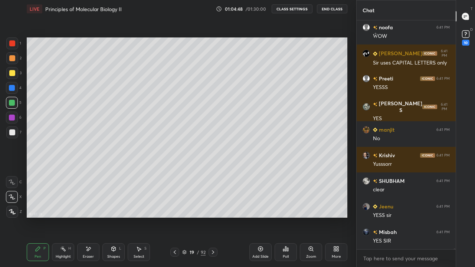
click at [12, 91] on div at bounding box center [12, 88] width 12 height 12
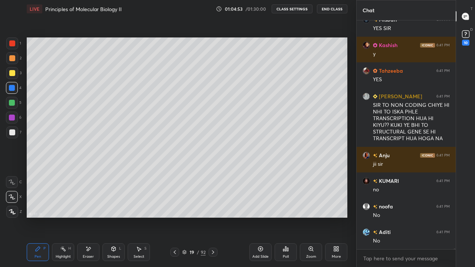
scroll to position [62866, 0]
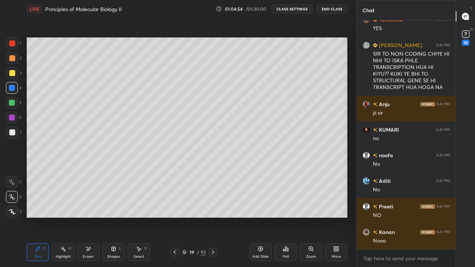
click at [12, 108] on div at bounding box center [12, 103] width 12 height 12
click at [12, 78] on div at bounding box center [12, 73] width 12 height 12
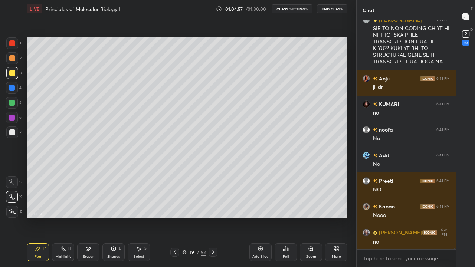
scroll to position [62918, 0]
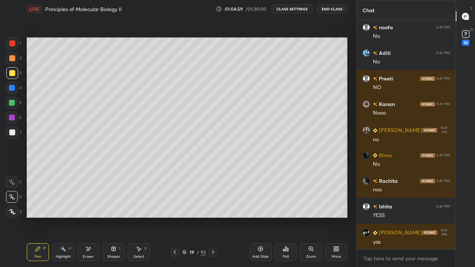
click at [17, 133] on div at bounding box center [12, 133] width 12 height 12
click at [14, 134] on div at bounding box center [12, 133] width 6 height 6
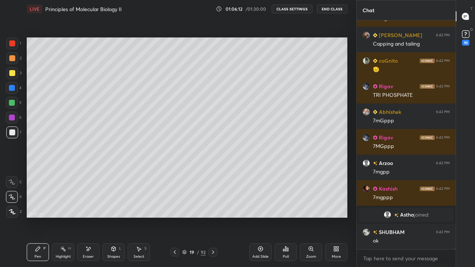
scroll to position [63112, 0]
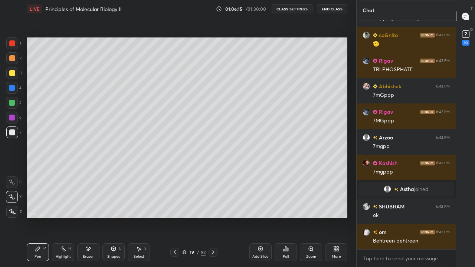
click at [11, 120] on div at bounding box center [12, 118] width 6 height 6
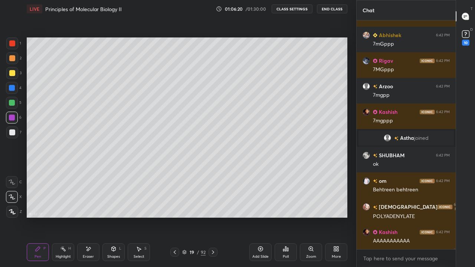
scroll to position [63189, 0]
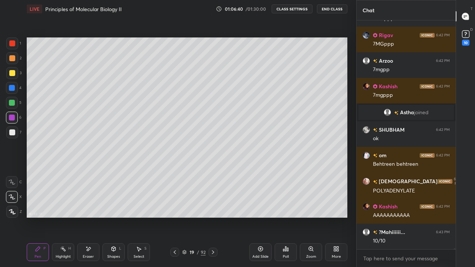
click at [12, 105] on div at bounding box center [12, 103] width 6 height 6
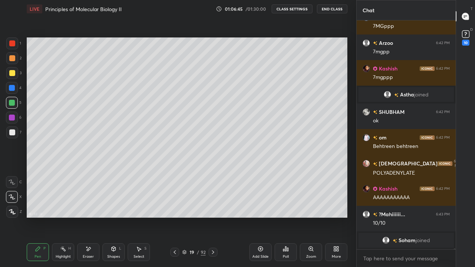
click at [87, 217] on div "Eraser" at bounding box center [88, 252] width 22 height 18
click at [35, 217] on div "Pen" at bounding box center [38, 257] width 7 height 4
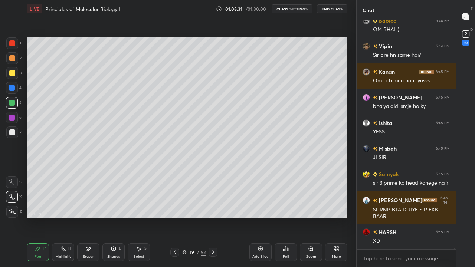
scroll to position [64604, 0]
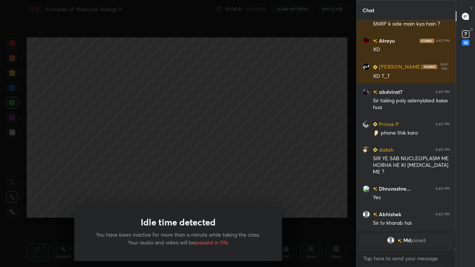
click at [338, 168] on div "Idle time detected You have been inactive for more than a minute while taking t…" at bounding box center [178, 133] width 356 height 267
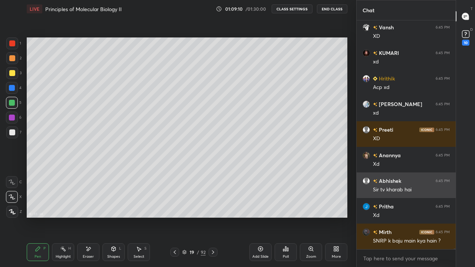
click at [402, 188] on div "Sir tv kharab hai" at bounding box center [411, 189] width 77 height 7
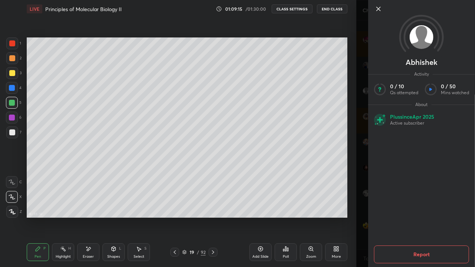
click at [417, 217] on button "Report" at bounding box center [421, 255] width 95 height 18
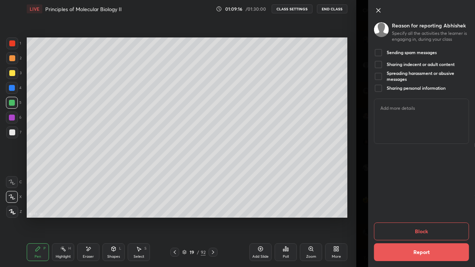
click at [377, 53] on div at bounding box center [378, 52] width 9 height 9
click at [410, 217] on button "Block" at bounding box center [421, 232] width 95 height 18
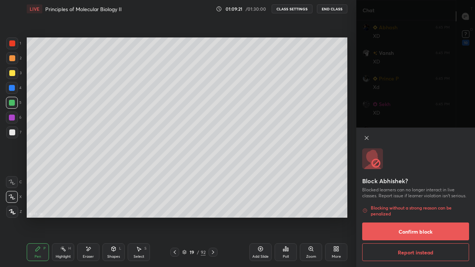
click at [418, 217] on button "Confirm block" at bounding box center [415, 232] width 107 height 18
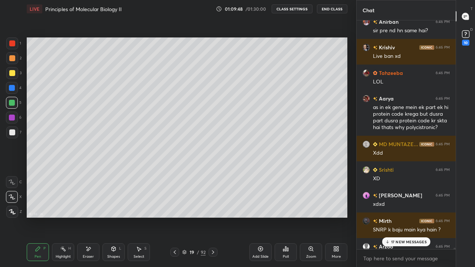
click at [415, 217] on p "17 NEW MESSAGES" at bounding box center [409, 242] width 36 height 4
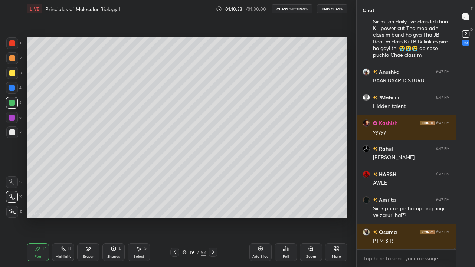
scroll to position [68421, 0]
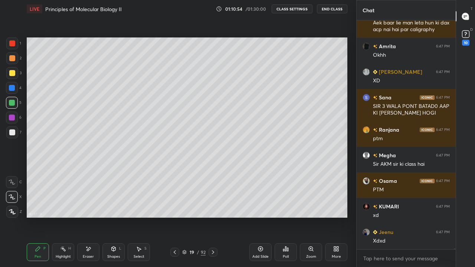
click at [258, 217] on icon at bounding box center [261, 249] width 6 height 6
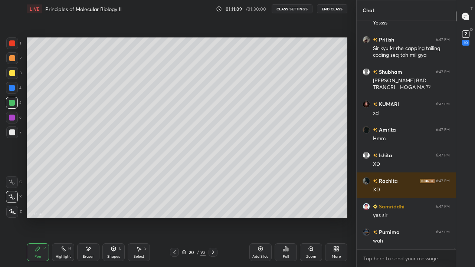
click at [14, 74] on div at bounding box center [12, 73] width 6 height 6
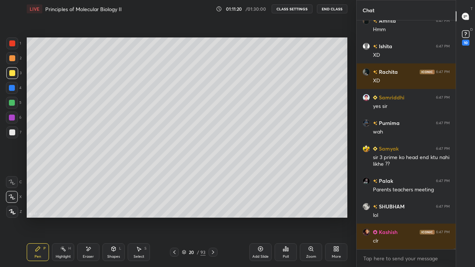
click at [10, 134] on div at bounding box center [12, 133] width 6 height 6
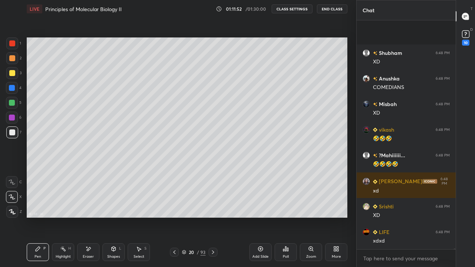
scroll to position [70542, 0]
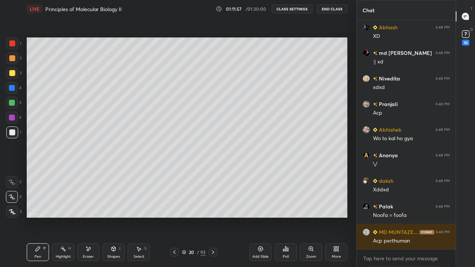
click at [13, 135] on div at bounding box center [12, 133] width 6 height 6
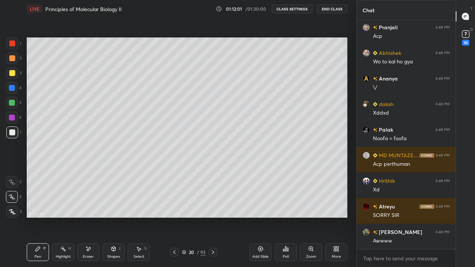
click at [260, 217] on icon at bounding box center [261, 249] width 6 height 6
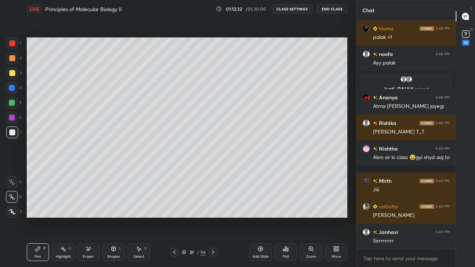
scroll to position [70096, 0]
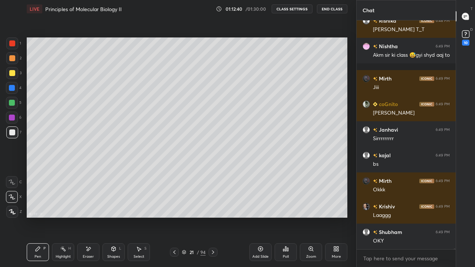
click at [12, 46] on div at bounding box center [12, 43] width 6 height 6
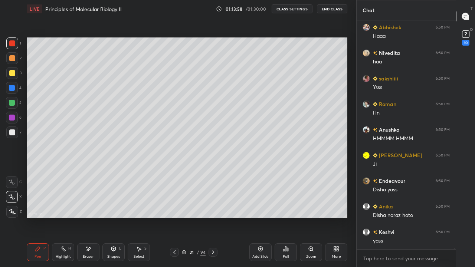
scroll to position [72064, 0]
click at [13, 120] on div at bounding box center [12, 118] width 6 height 6
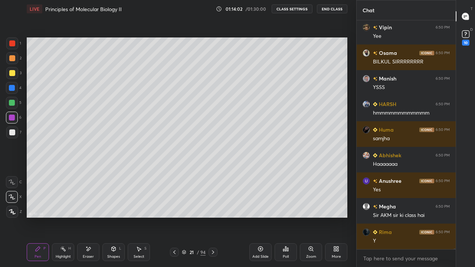
scroll to position [72423, 0]
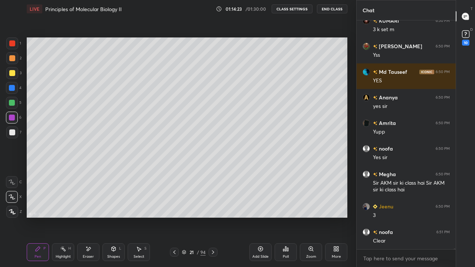
click at [89, 217] on icon at bounding box center [89, 249] width 4 height 4
click at [42, 217] on div "Pen P" at bounding box center [38, 252] width 22 height 18
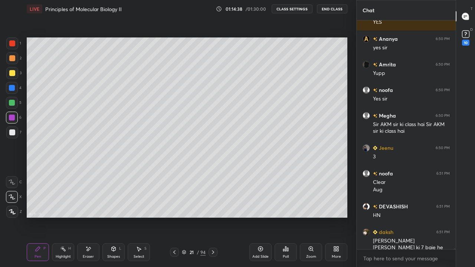
scroll to position [73000, 0]
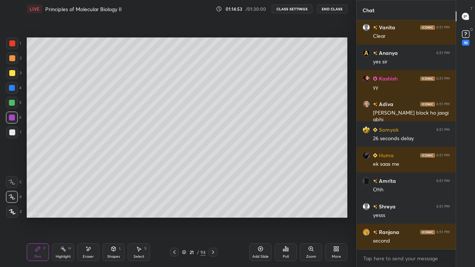
click at [86, 217] on div "Eraser" at bounding box center [88, 252] width 22 height 18
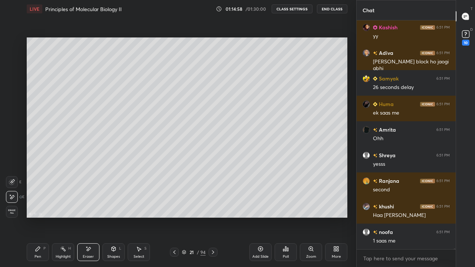
click at [45, 217] on div "P" at bounding box center [44, 249] width 2 height 4
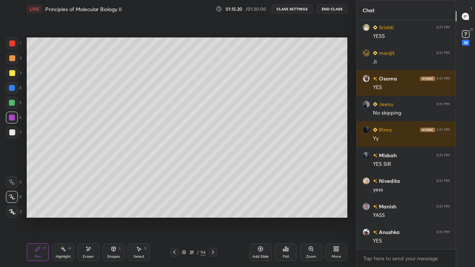
scroll to position [74186, 0]
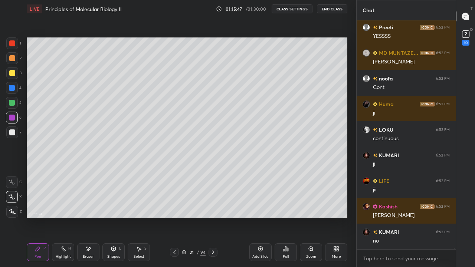
click at [85, 217] on div "Eraser" at bounding box center [88, 252] width 22 height 18
click at [42, 217] on div "Pen P" at bounding box center [38, 252] width 22 height 18
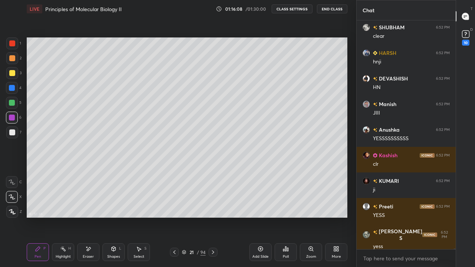
scroll to position [74961, 0]
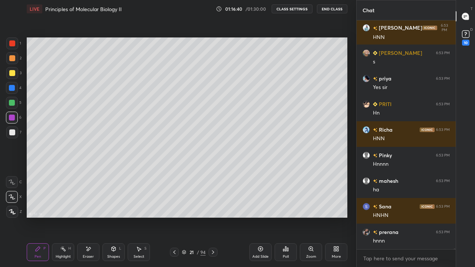
click at [13, 106] on div at bounding box center [12, 103] width 12 height 12
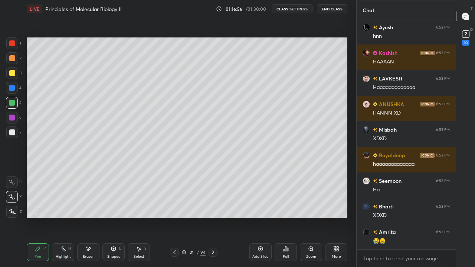
click at [11, 44] on div at bounding box center [12, 43] width 6 height 6
click at [10, 73] on div at bounding box center [12, 73] width 6 height 6
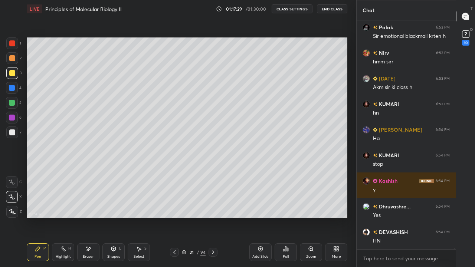
click at [184, 217] on icon at bounding box center [184, 252] width 4 height 4
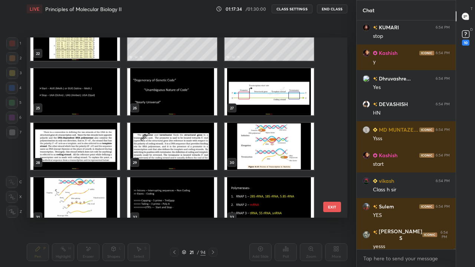
click at [99, 106] on img "grid" at bounding box center [74, 91] width 89 height 47
click at [100, 107] on img "grid" at bounding box center [74, 91] width 89 height 47
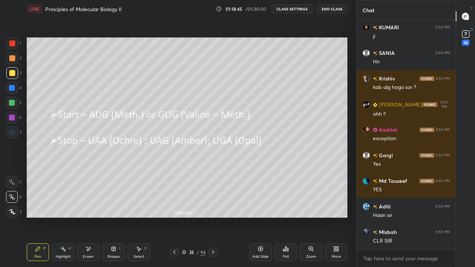
scroll to position [83000, 0]
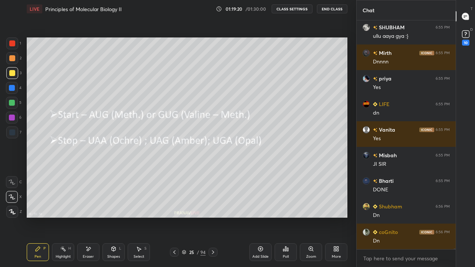
click at [185, 217] on icon at bounding box center [184, 252] width 4 height 2
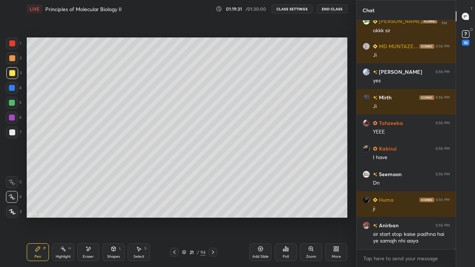
click at [88, 217] on icon at bounding box center [89, 249] width 4 height 4
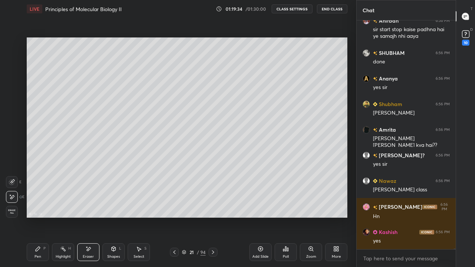
click at [45, 217] on div "P" at bounding box center [44, 249] width 2 height 4
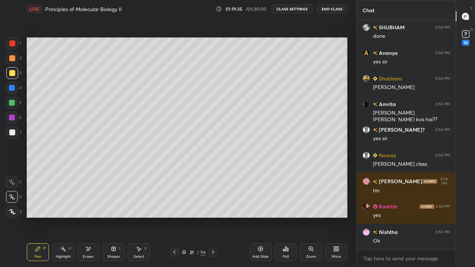
click at [14, 103] on div at bounding box center [12, 103] width 6 height 6
click at [15, 101] on div at bounding box center [12, 103] width 12 height 12
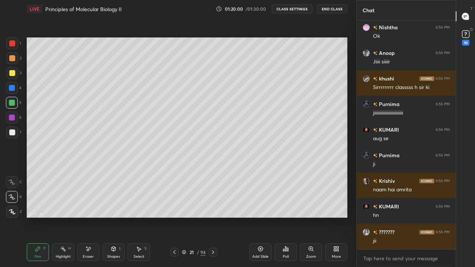
click at [10, 47] on div at bounding box center [12, 43] width 12 height 12
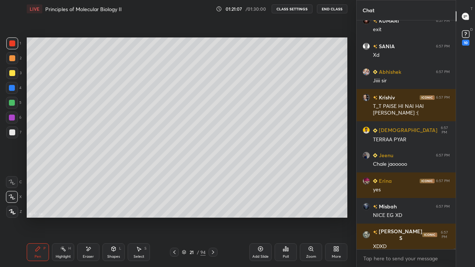
click at [13, 72] on div at bounding box center [12, 73] width 6 height 6
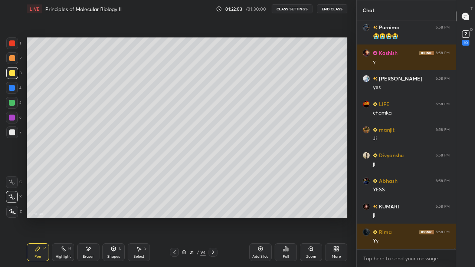
click at [257, 217] on div "Add Slide" at bounding box center [260, 252] width 22 height 18
click at [12, 73] on div at bounding box center [12, 73] width 6 height 6
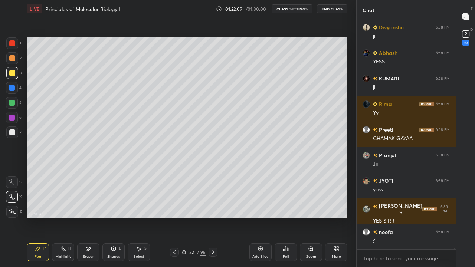
click at [16, 92] on div at bounding box center [12, 88] width 12 height 12
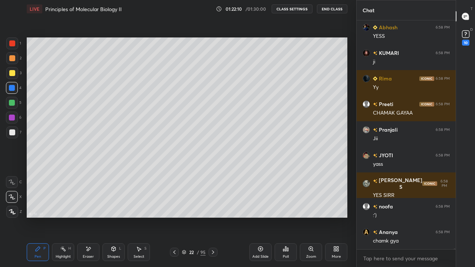
click at [16, 90] on div at bounding box center [12, 88] width 12 height 12
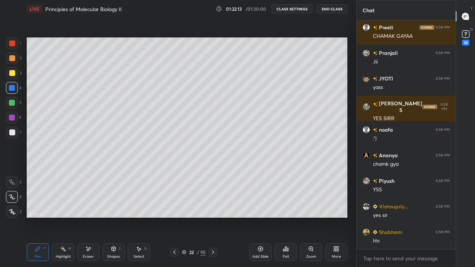
scroll to position [89093, 0]
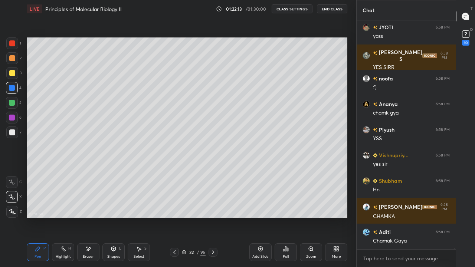
click at [14, 102] on div at bounding box center [12, 103] width 6 height 6
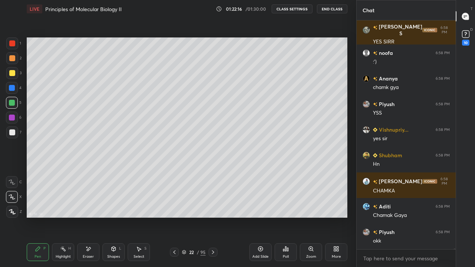
click at [15, 135] on div at bounding box center [12, 133] width 12 height 12
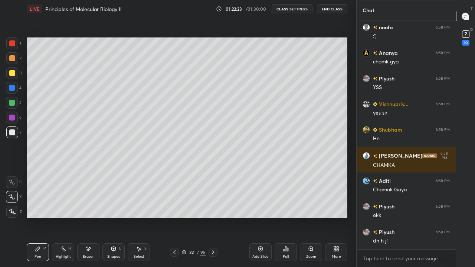
click at [64, 217] on div "Highlight" at bounding box center [63, 257] width 15 height 4
click at [87, 217] on div "Eraser" at bounding box center [88, 252] width 22 height 18
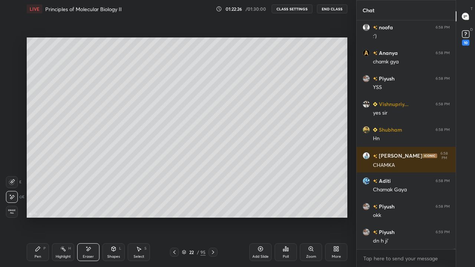
click at [42, 217] on div "Pen P" at bounding box center [38, 252] width 22 height 18
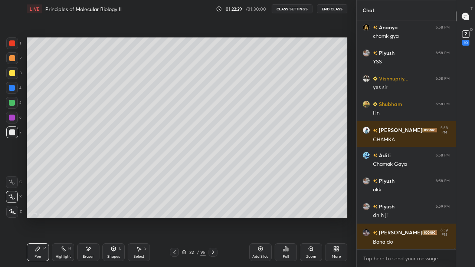
scroll to position [89228, 0]
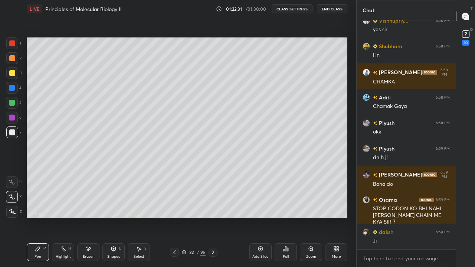
click at [14, 46] on div at bounding box center [12, 43] width 12 height 12
click at [12, 89] on div at bounding box center [12, 88] width 6 height 6
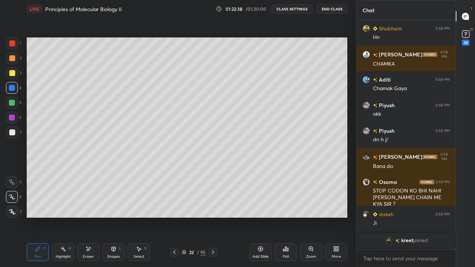
click at [13, 108] on div at bounding box center [12, 103] width 12 height 12
click at [13, 119] on div at bounding box center [12, 118] width 6 height 6
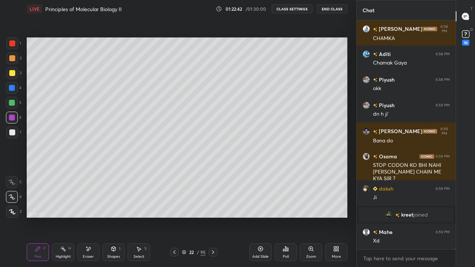
scroll to position [87869, 0]
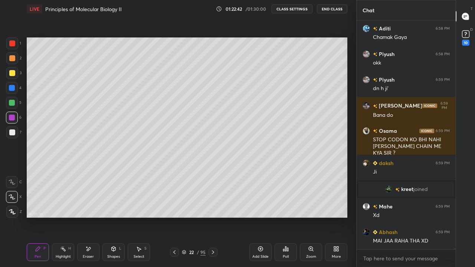
click at [16, 133] on div at bounding box center [12, 133] width 12 height 12
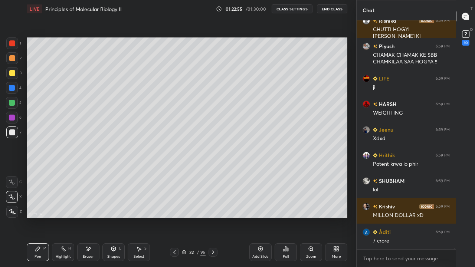
scroll to position [88164, 0]
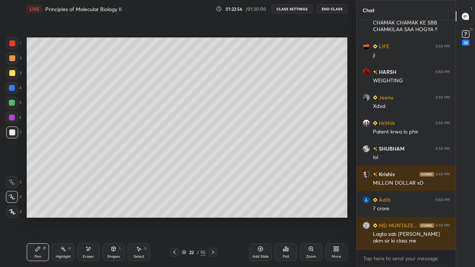
click at [348, 116] on div "18 : 59 : 33 Setting up your live class" at bounding box center [187, 128] width 327 height 220
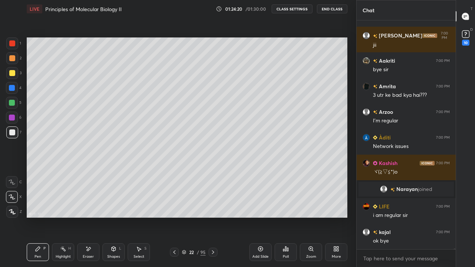
scroll to position [89470, 0]
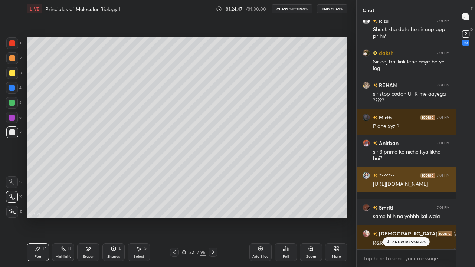
click at [429, 188] on div "[URL][DOMAIN_NAME]" at bounding box center [411, 184] width 77 height 7
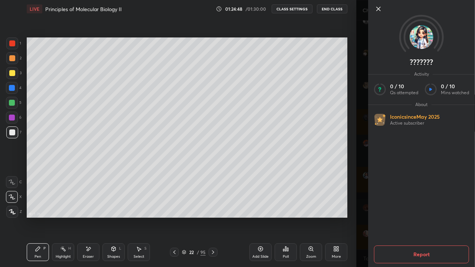
click at [351, 173] on div "1 2 3 4 5 6 7 C X Z E E Erase all H H LIVE Principles of Molecular Biology II 0…" at bounding box center [178, 133] width 356 height 267
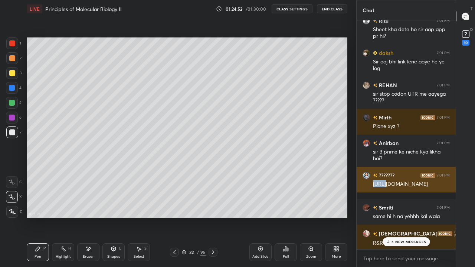
copy div "[URL][DOMAIN_NAME]"
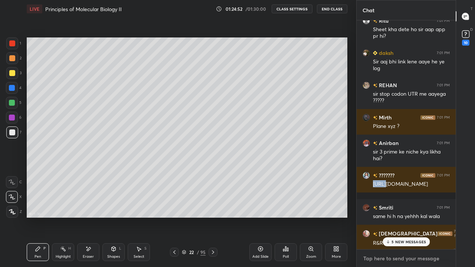
click at [376, 217] on textarea at bounding box center [406, 259] width 87 height 12
type textarea "x"
click at [378, 217] on textarea at bounding box center [406, 259] width 87 height 12
paste textarea "[URL][DOMAIN_NAME]"
type textarea "[URL][DOMAIN_NAME]"
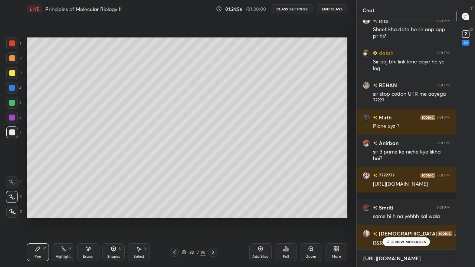
type textarea "x"
type textarea "[URL][DOMAIN_NAME]"
click at [403, 217] on p "10 NEW MESSAGES" at bounding box center [409, 242] width 36 height 4
type textarea "x"
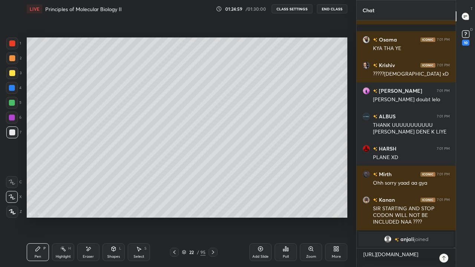
click at [442, 217] on icon at bounding box center [444, 258] width 6 height 6
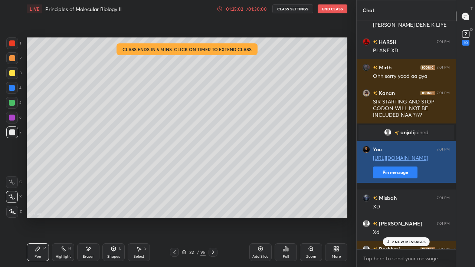
click at [389, 178] on button "Pin message" at bounding box center [395, 173] width 45 height 12
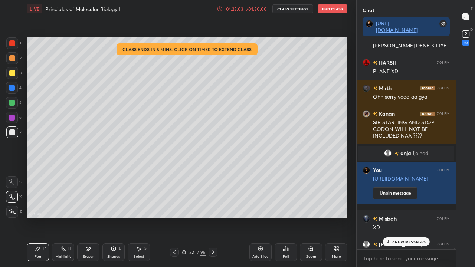
click at [402, 217] on div "2 NEW MESSAGES" at bounding box center [406, 242] width 47 height 9
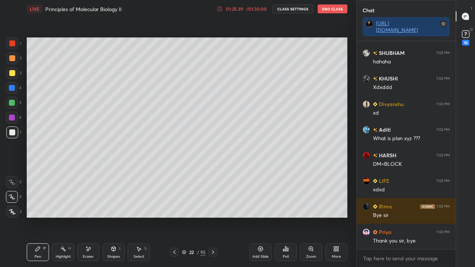
click at [254, 217] on div "Add Slide" at bounding box center [260, 252] width 22 height 18
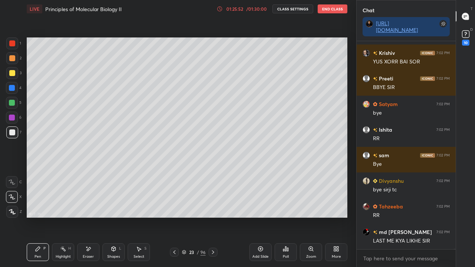
click at [331, 12] on button "End Class" at bounding box center [333, 8] width 30 height 9
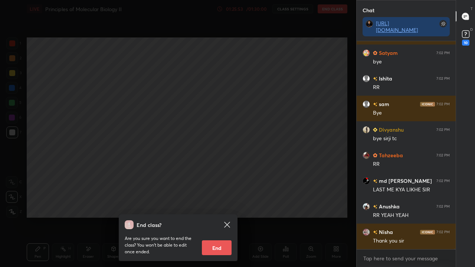
click at [220, 217] on button "End" at bounding box center [217, 247] width 30 height 15
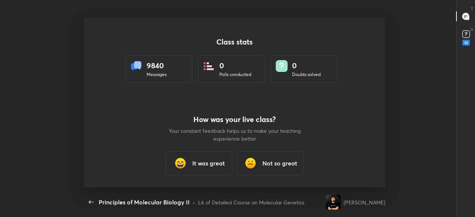
scroll to position [36942, 36643]
type textarea "x"
